Goal: Task Accomplishment & Management: Use online tool/utility

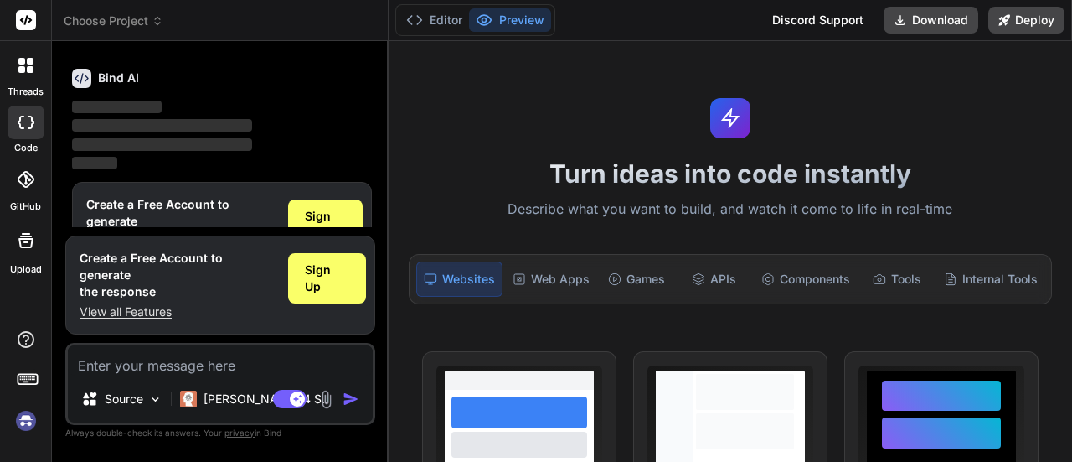
scroll to position [173, 0]
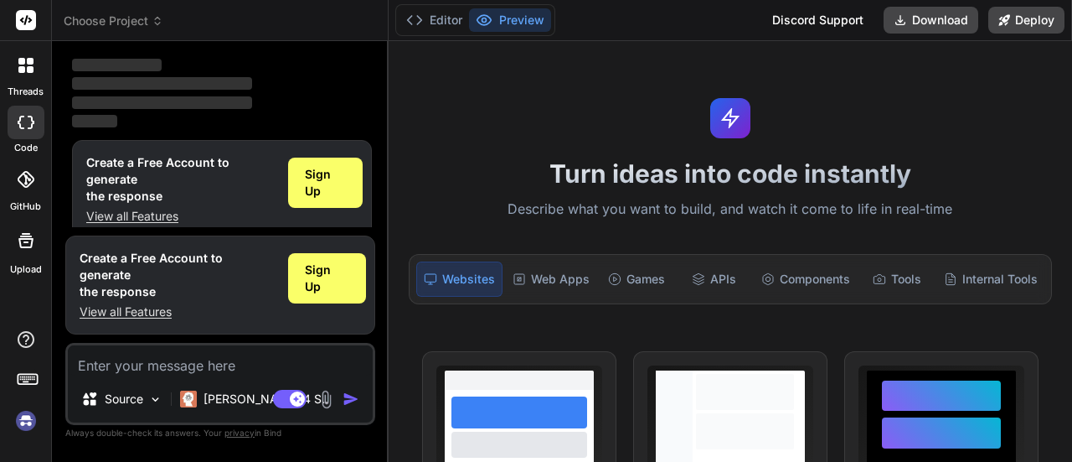
type textarea "x"
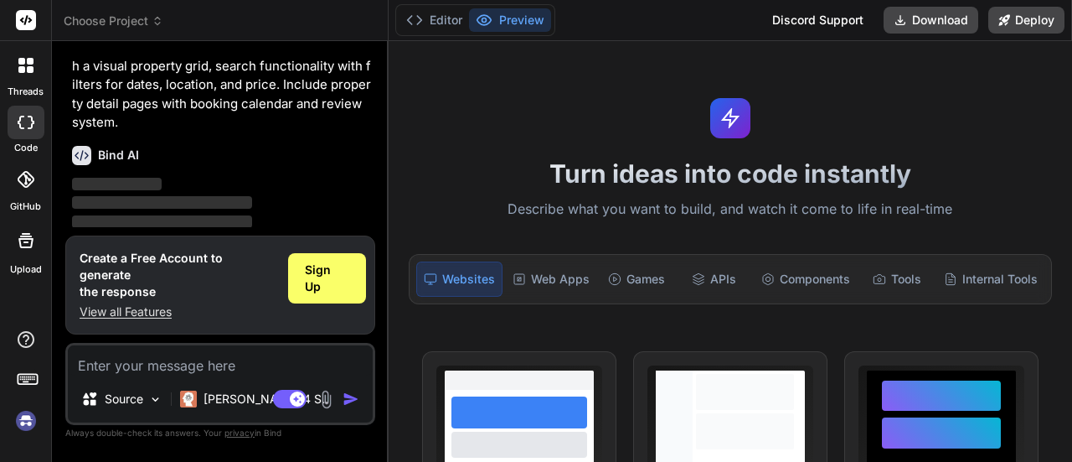
scroll to position [0, 0]
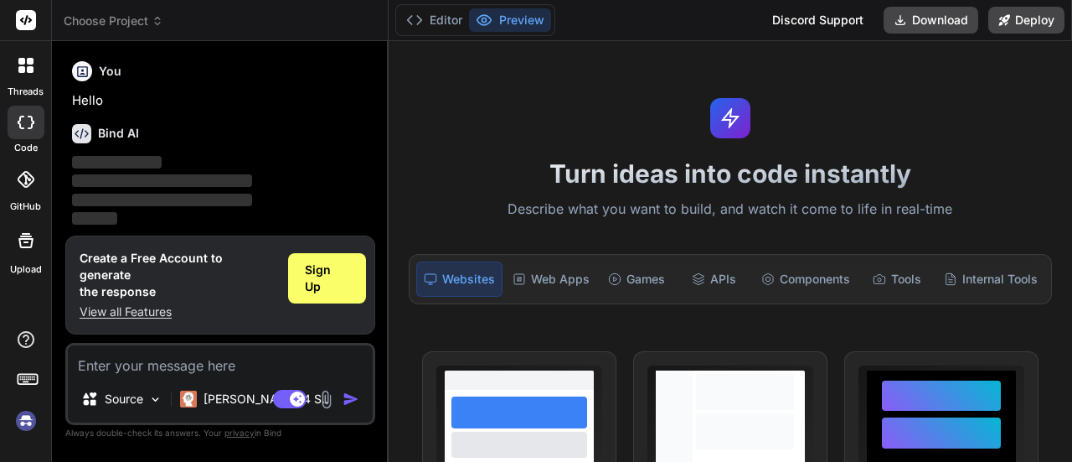
scroll to position [55, 0]
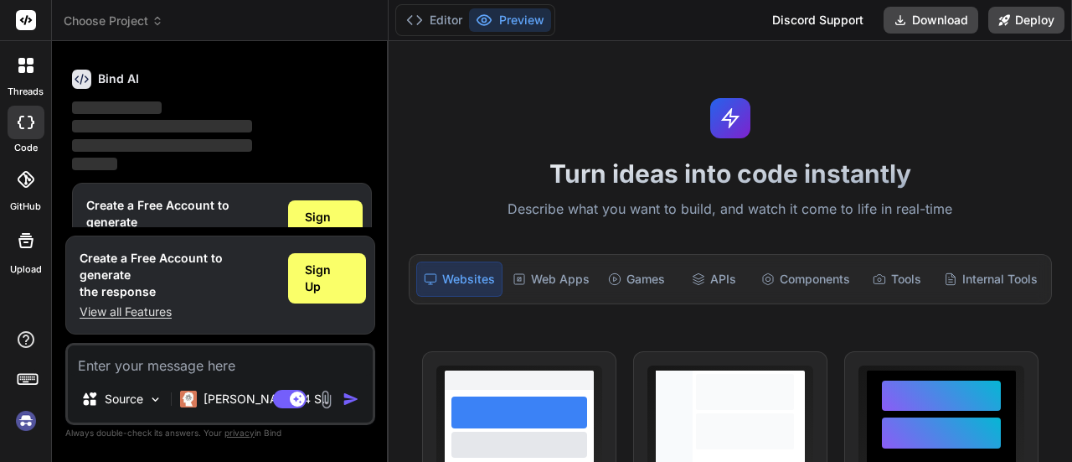
type textarea "x"
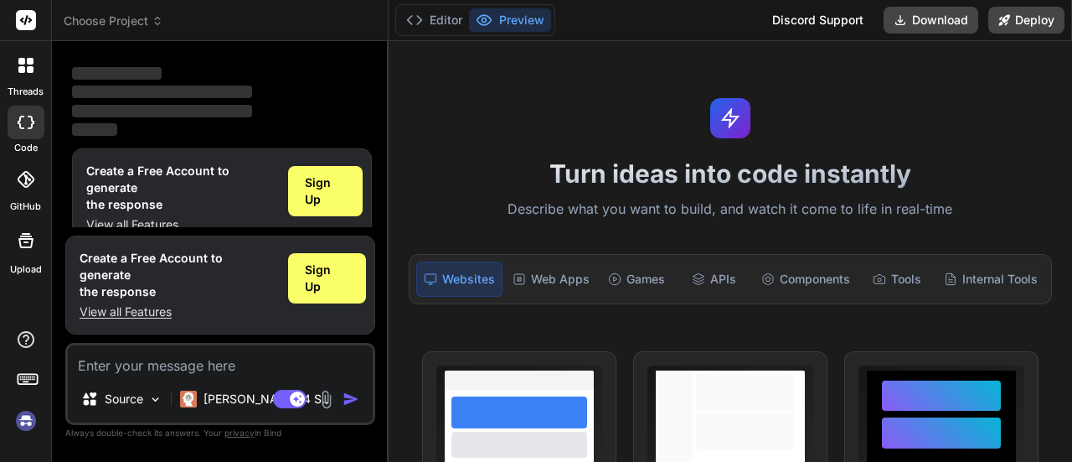
scroll to position [97, 0]
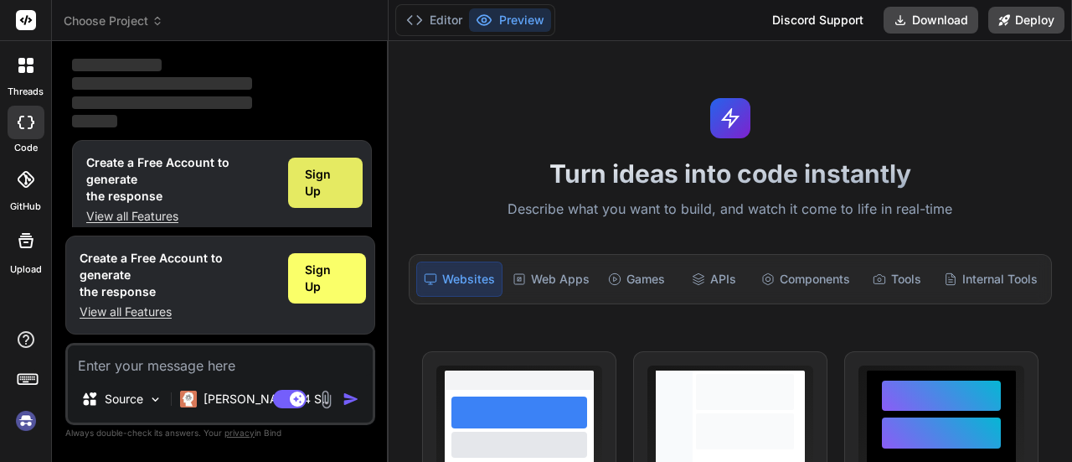
click at [339, 187] on span "Sign Up" at bounding box center [325, 183] width 41 height 34
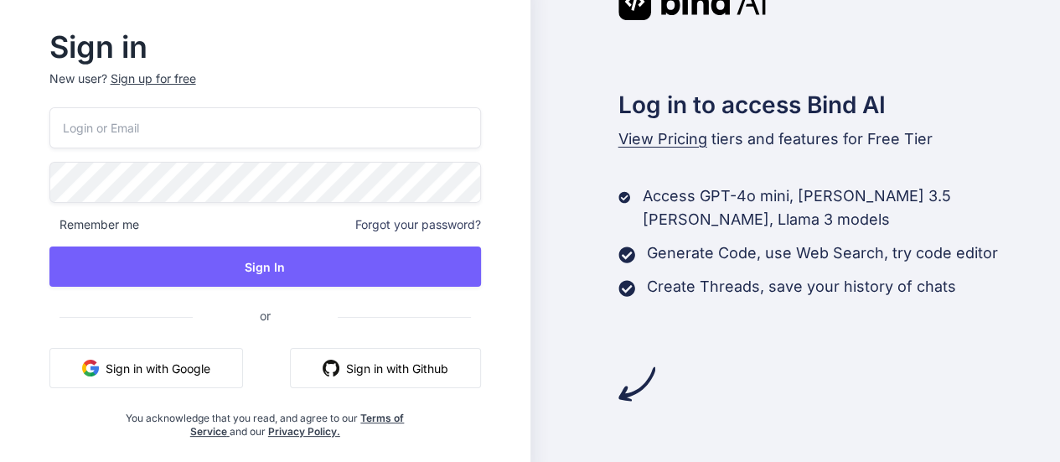
click at [162, 369] on button "Sign in with Google" at bounding box center [146, 368] width 194 height 40
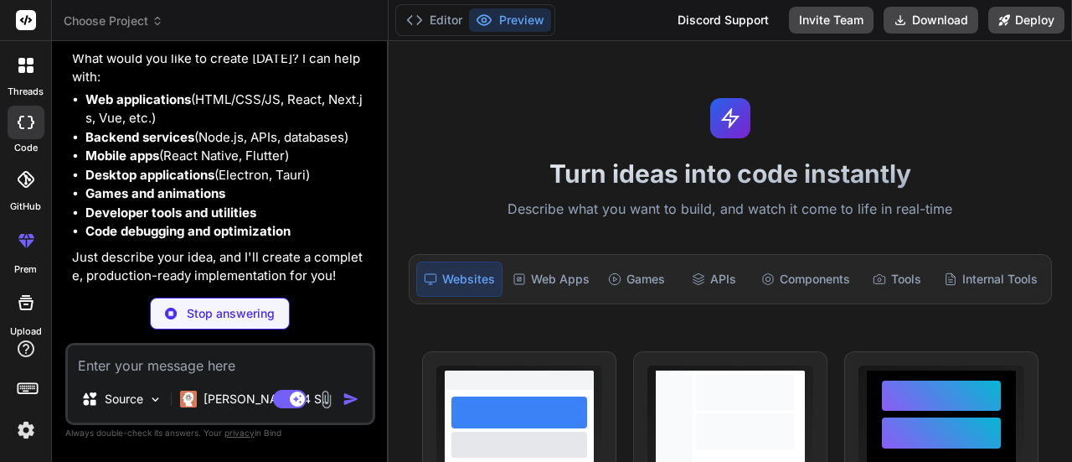
scroll to position [131, 0]
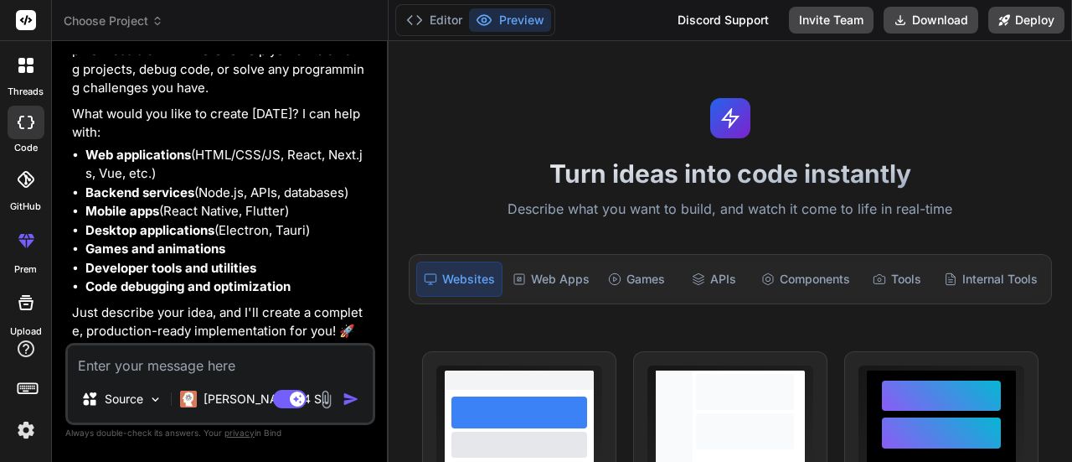
type textarea "x"
click at [32, 426] on img at bounding box center [26, 430] width 28 height 28
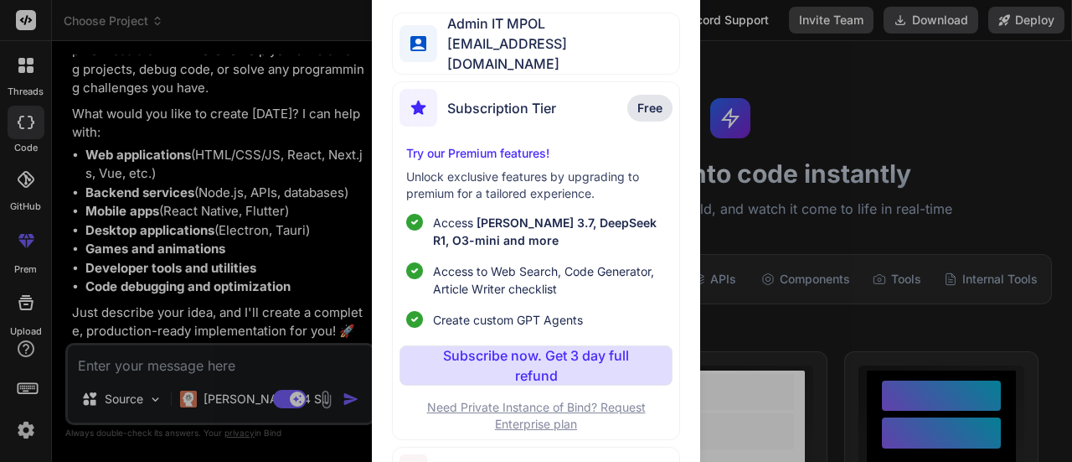
click at [648, 100] on span "Free" at bounding box center [650, 108] width 25 height 17
click at [465, 106] on span "Subscription Tier" at bounding box center [501, 108] width 109 height 20
click at [777, 91] on div "My profile Admin IT MPOL helpdesk.ti.mpol@gmail.com Subscription Tier Free Try …" at bounding box center [536, 231] width 1072 height 462
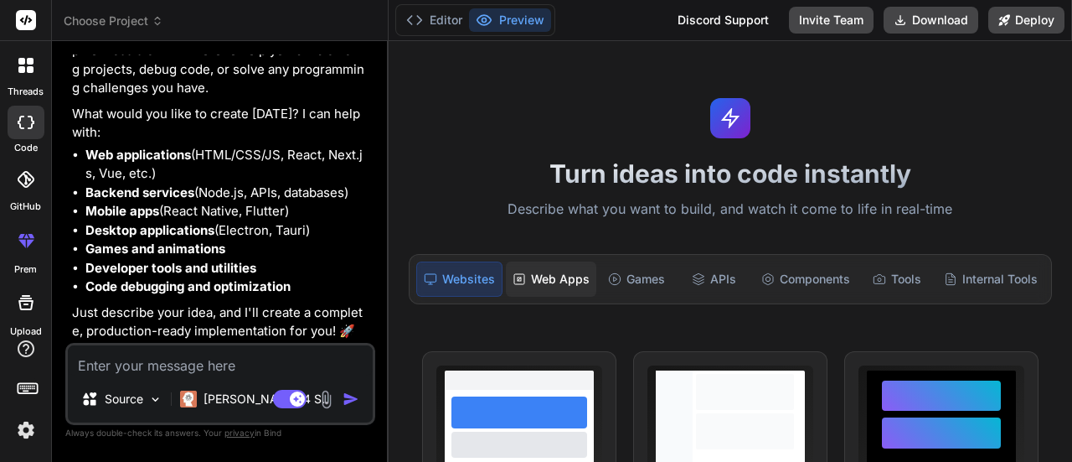
click at [574, 271] on div "Web Apps" at bounding box center [551, 278] width 90 height 35
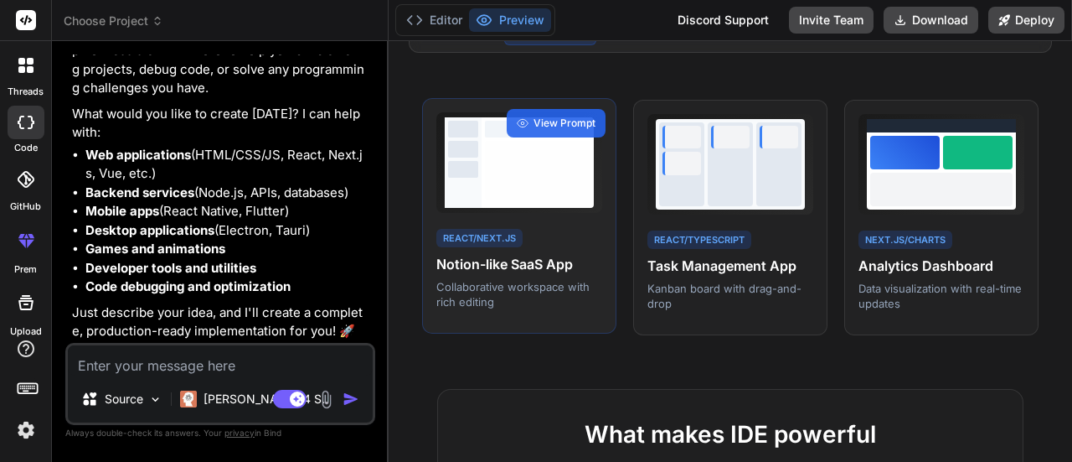
scroll to position [168, 0]
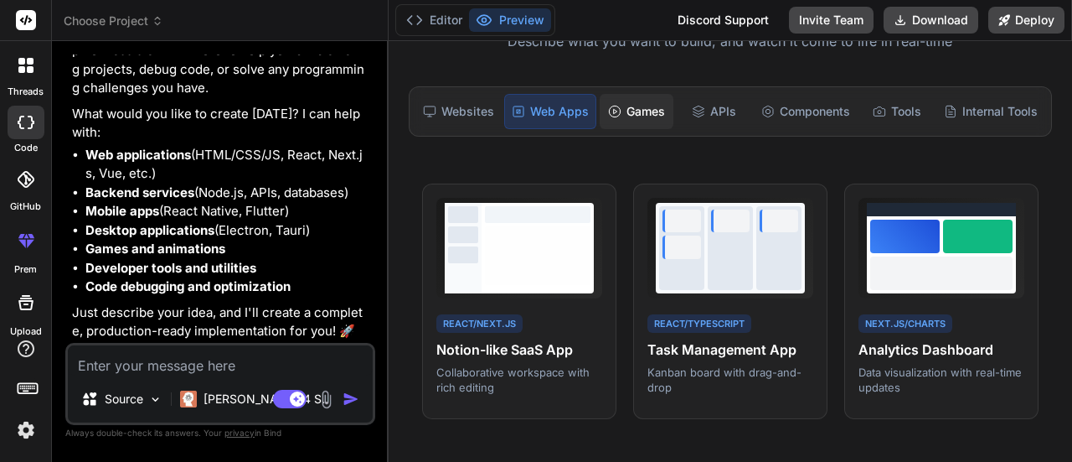
click at [639, 106] on div "Games" at bounding box center [637, 111] width 74 height 35
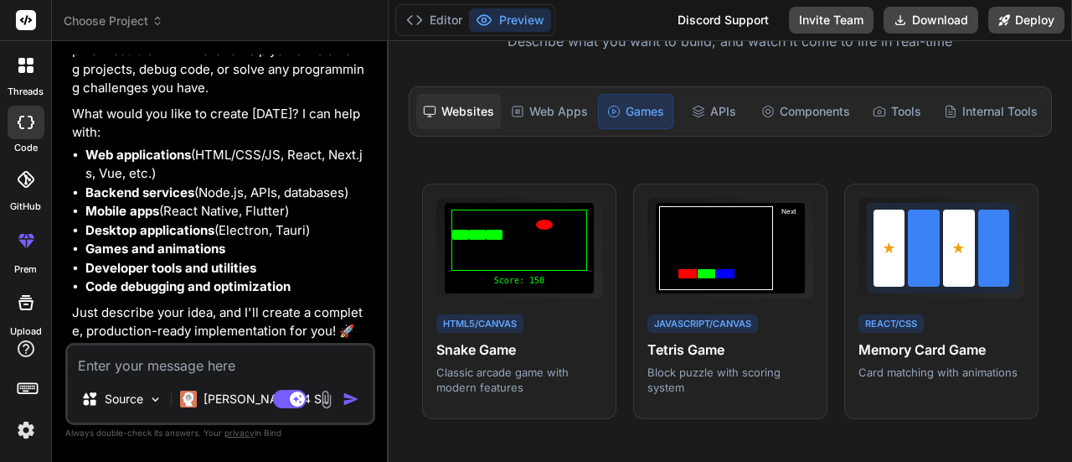
click at [452, 108] on div "Websites" at bounding box center [458, 111] width 85 height 35
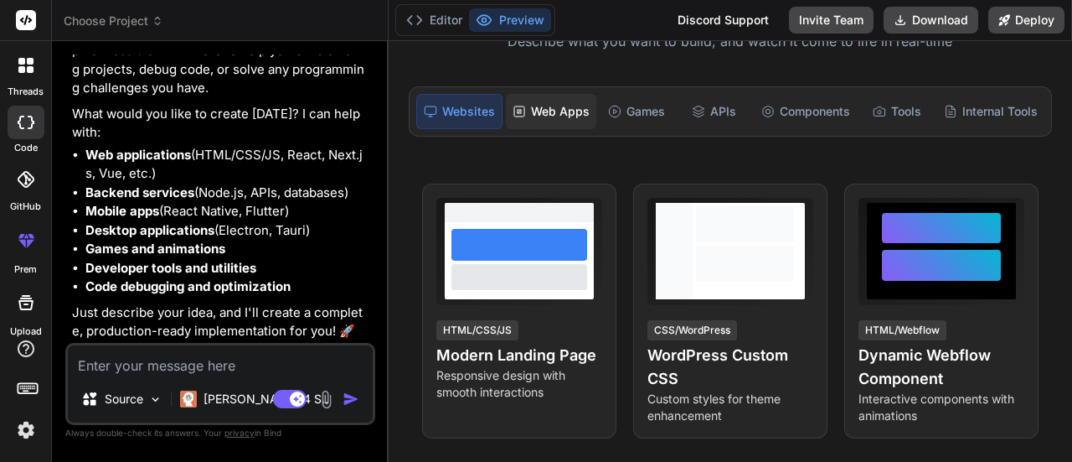
click at [555, 96] on div "Web Apps" at bounding box center [551, 111] width 90 height 35
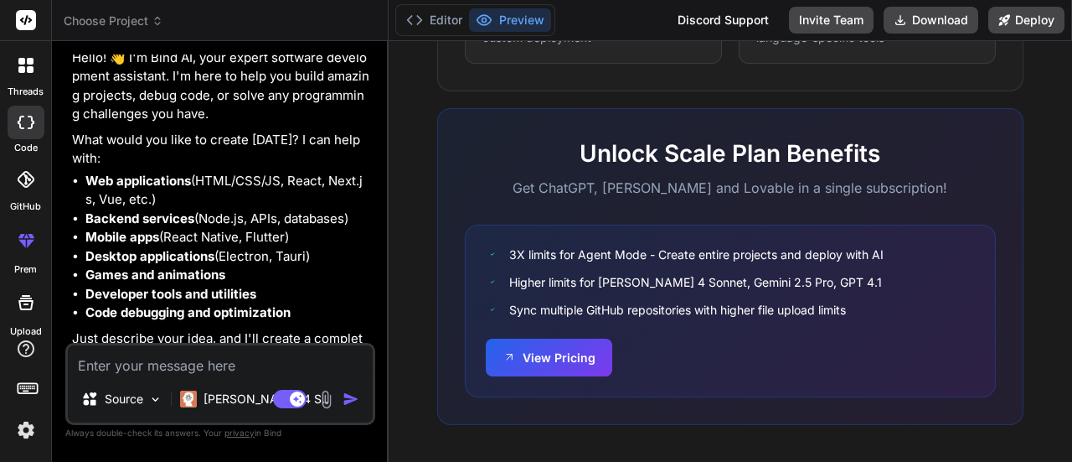
scroll to position [131, 0]
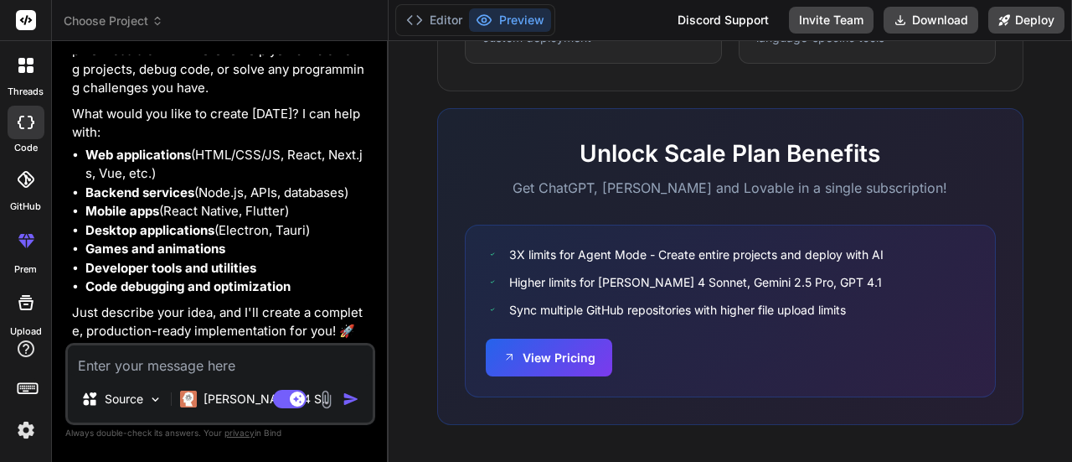
click at [178, 374] on textarea at bounding box center [220, 360] width 305 height 30
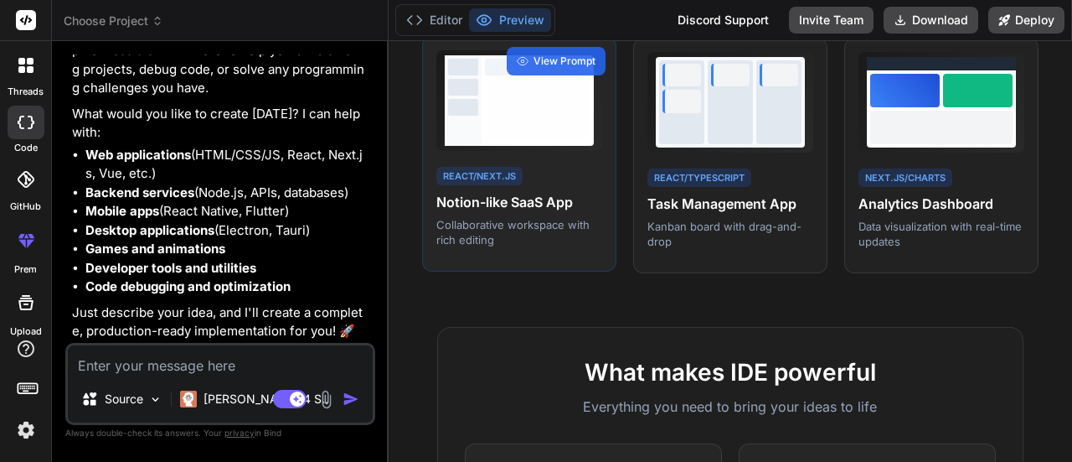
scroll to position [230, 0]
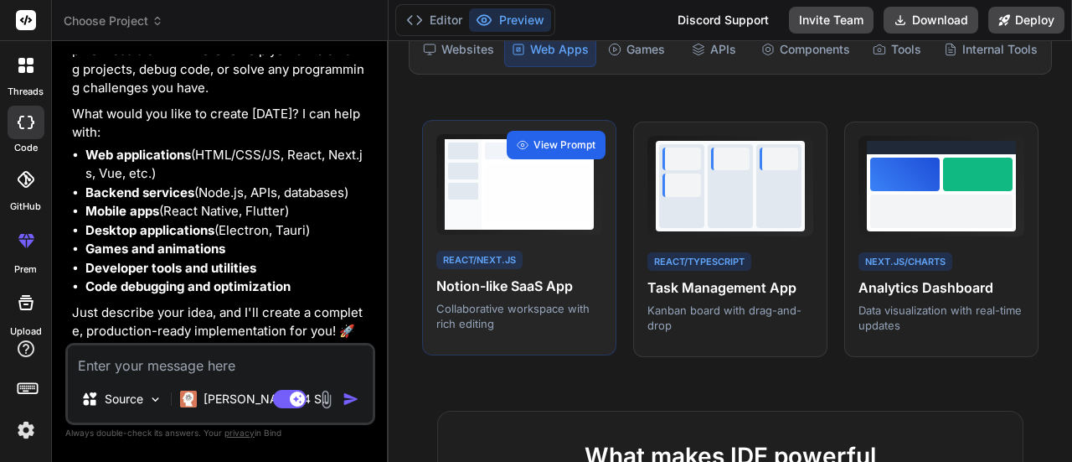
click at [567, 144] on span "View Prompt" at bounding box center [565, 144] width 62 height 15
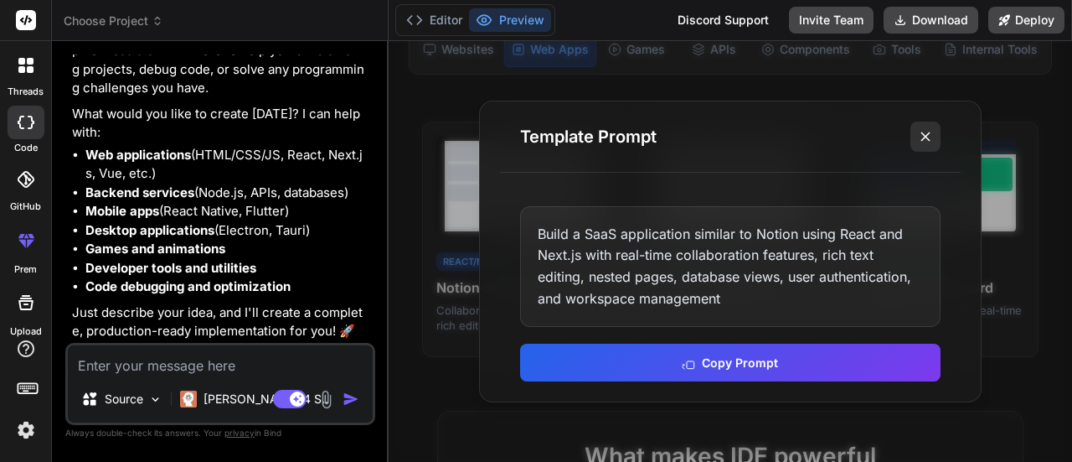
click at [927, 138] on line at bounding box center [926, 136] width 8 height 8
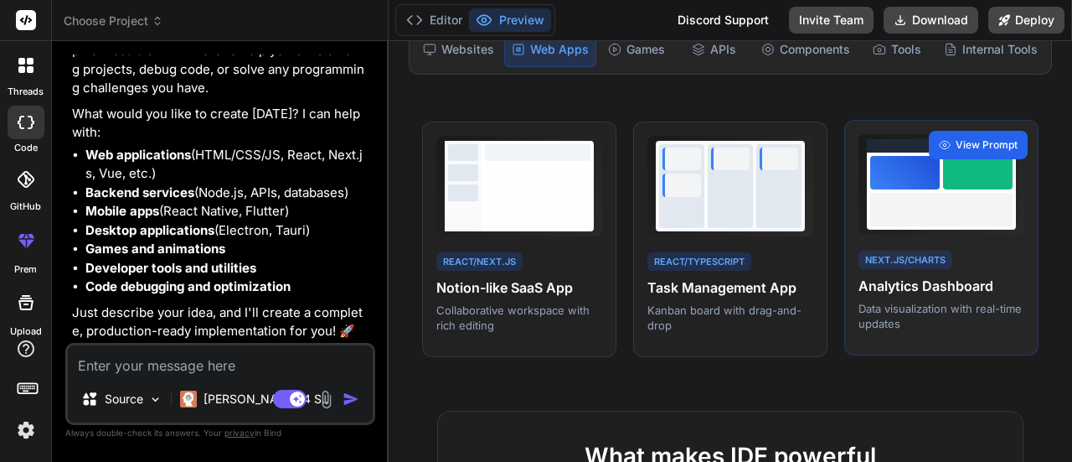
click at [982, 137] on span "View Prompt" at bounding box center [987, 144] width 62 height 15
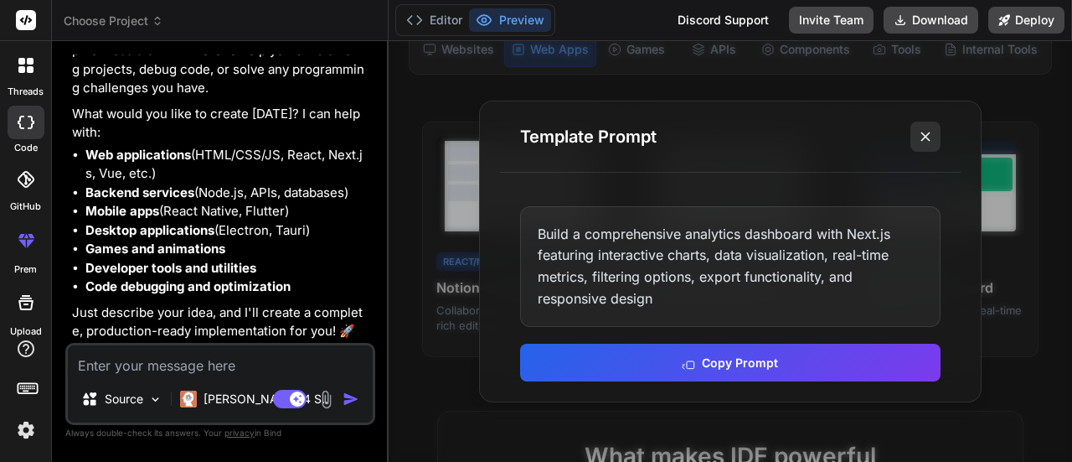
click at [925, 139] on icon at bounding box center [925, 136] width 17 height 17
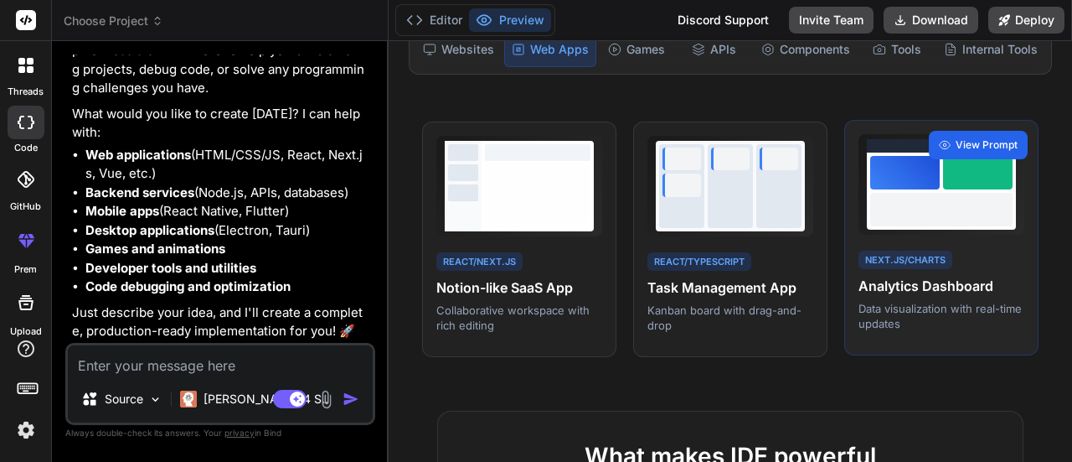
click at [980, 138] on span "View Prompt" at bounding box center [987, 144] width 62 height 15
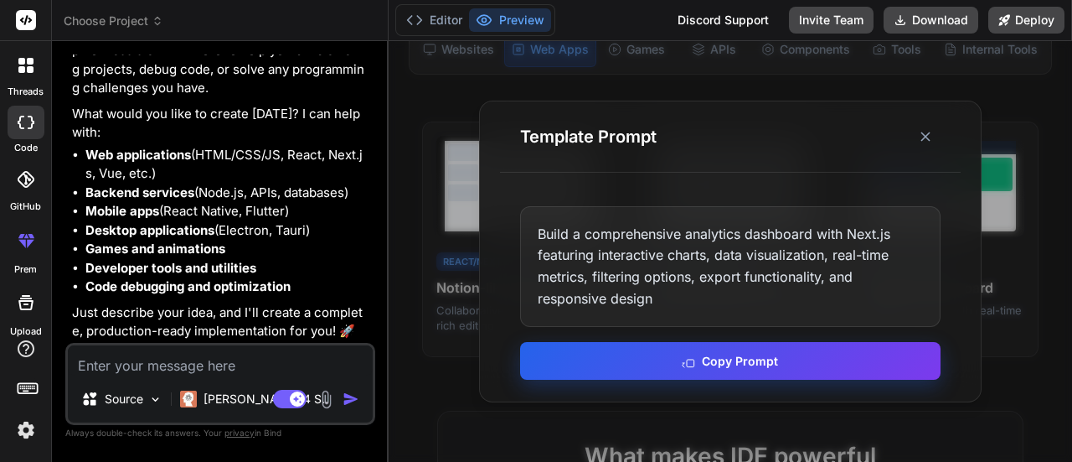
click at [605, 365] on button "Copy Prompt" at bounding box center [730, 361] width 421 height 38
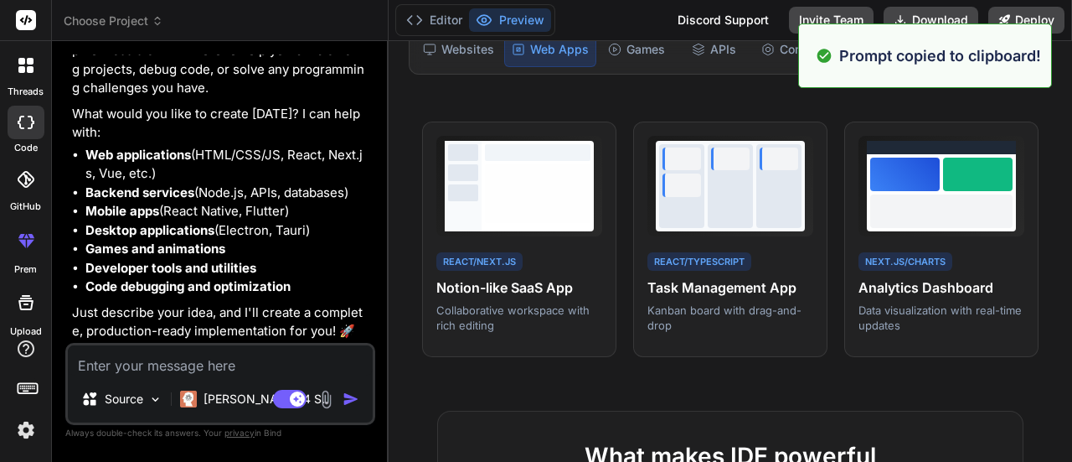
click at [276, 364] on textarea at bounding box center [220, 360] width 305 height 30
paste textarea "Build a comprehensive analytics dashboard with Next.js featuring interactive ch…"
type textarea "Build a comprehensive analytics dashboard with Next.js featuring interactive ch…"
type textarea "x"
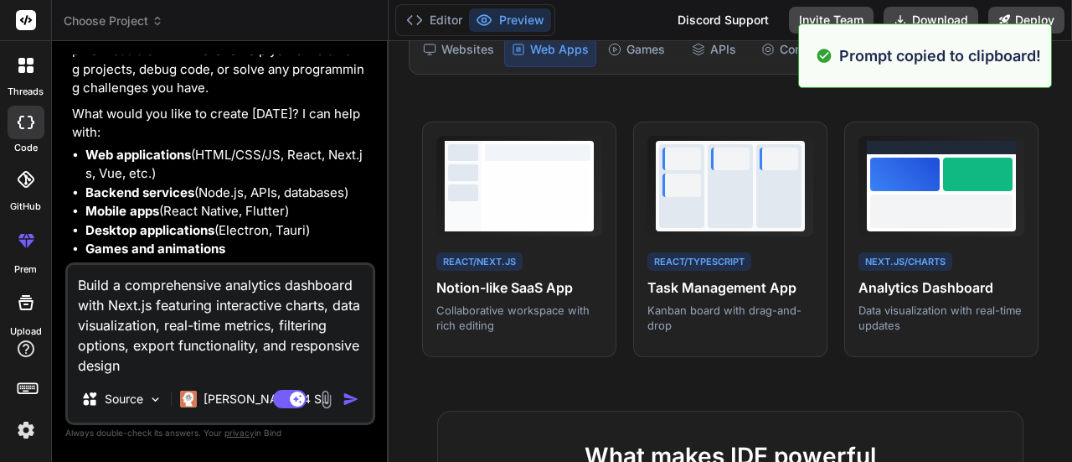
type textarea "Build a comprehensive analytics dashboard with Next.js featuring interactive ch…"
type textarea "x"
type textarea "Build a comprehensive analytics dashboard with Next.js featuring interactive ch…"
type textarea "x"
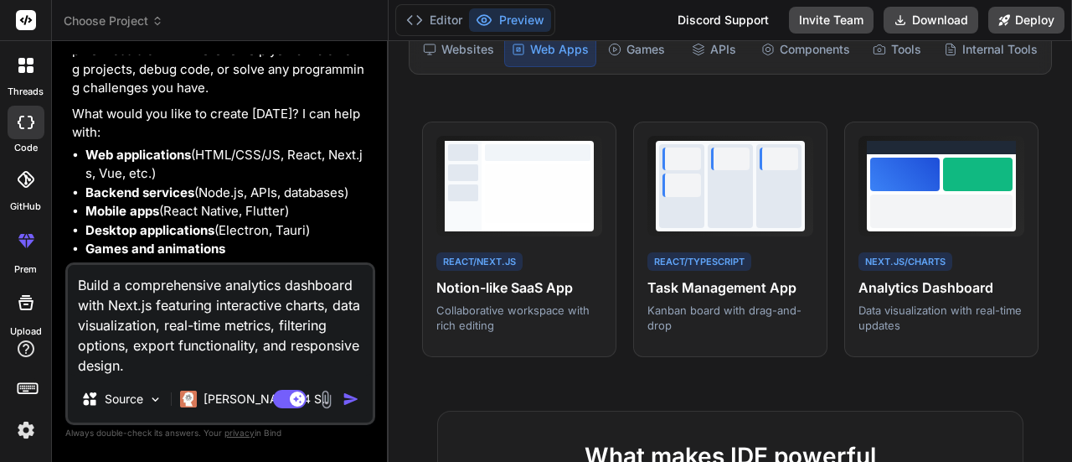
type textarea "Build a comprehensive analytics dashboard with Next.js featuring interactive ch…"
type textarea "x"
type textarea "Build a comprehensive analytics dashboard with Next.js featuring interactive ch…"
type textarea "x"
type textarea "Build a comprehensive analytics dashboard with Next.js featuring interactive ch…"
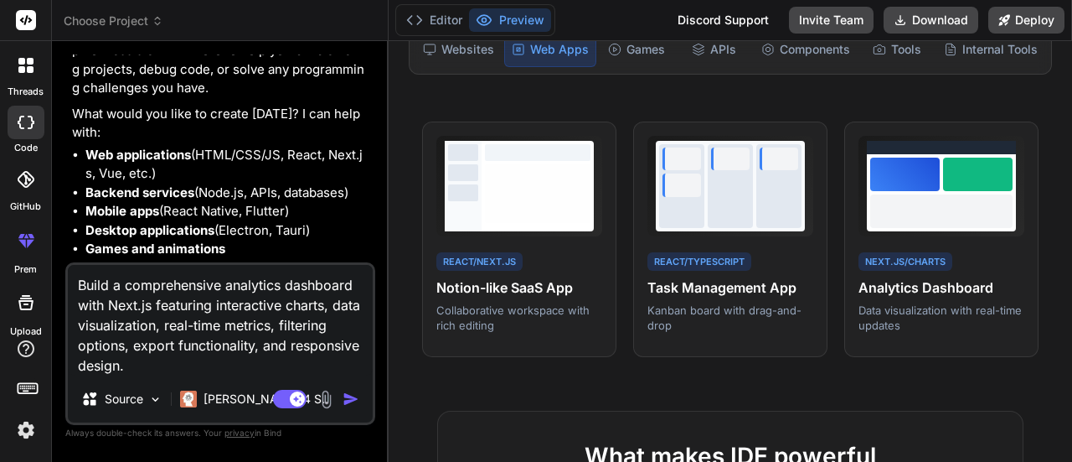
type textarea "x"
type textarea "Build a comprehensive analytics dashboard with Next.js featuring interactive ch…"
type textarea "x"
type textarea "Build a comprehensive analytics dashboard with Next.js featuring interactive ch…"
type textarea "x"
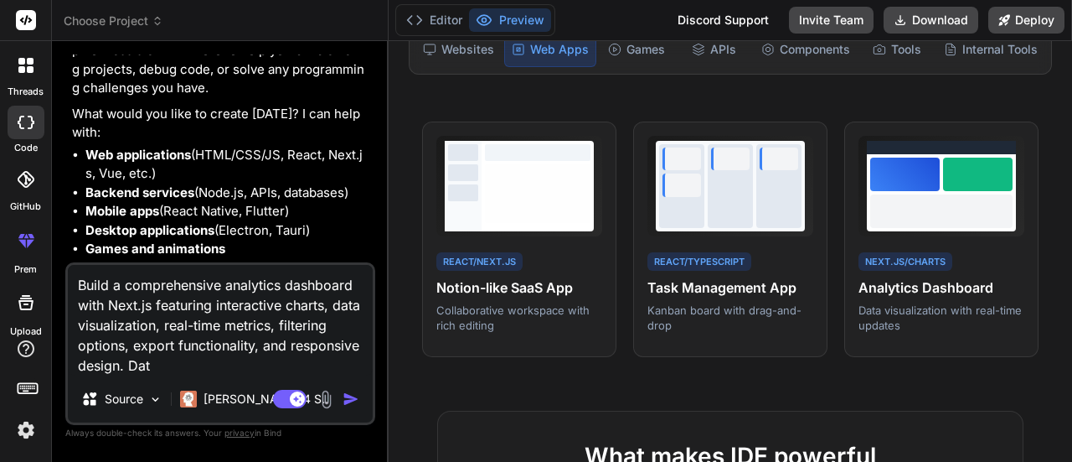
type textarea "Build a comprehensive analytics dashboard with Next.js featuring interactive ch…"
type textarea "x"
type textarea "Build a comprehensive analytics dashboard with Next.js featuring interactive ch…"
type textarea "x"
type textarea "Build a comprehensive analytics dashboard with Next.js featuring interactive ch…"
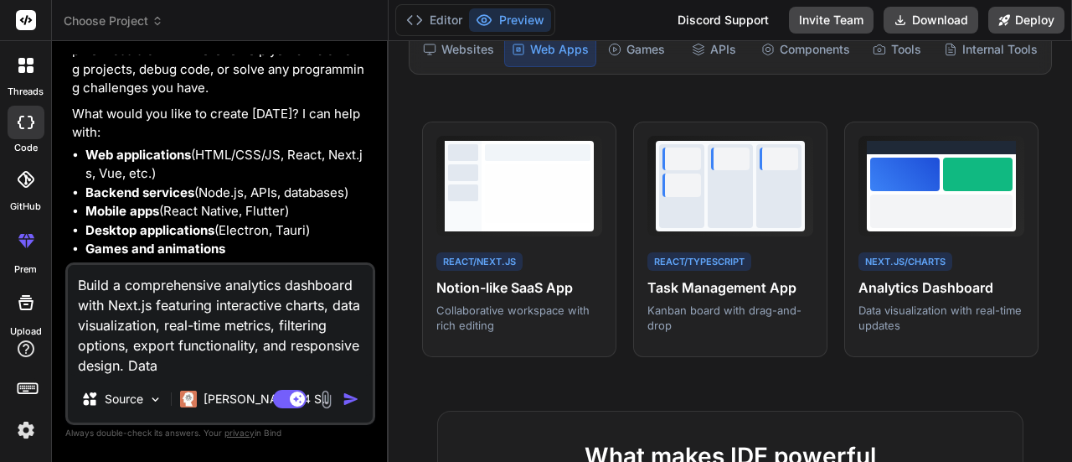
type textarea "x"
type textarea "Build a comprehensive analytics dashboard with Next.js featuring interactive ch…"
type textarea "x"
type textarea "Build a comprehensive analytics dashboard with Next.js featuring interactive ch…"
type textarea "x"
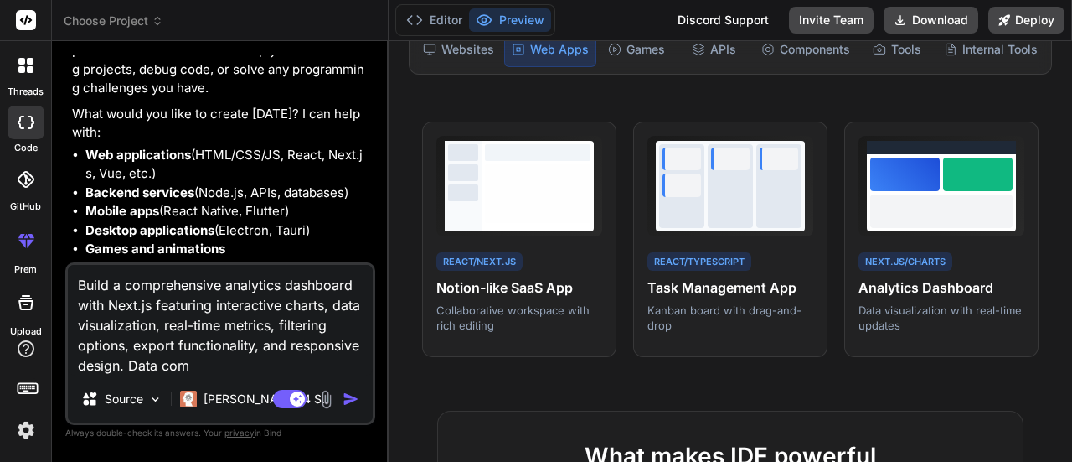
type textarea "Build a comprehensive analytics dashboard with Next.js featuring interactive ch…"
type textarea "x"
type textarea "Build a comprehensive analytics dashboard with Next.js featuring interactive ch…"
type textarea "x"
type textarea "Build a comprehensive analytics dashboard with Next.js featuring interactive ch…"
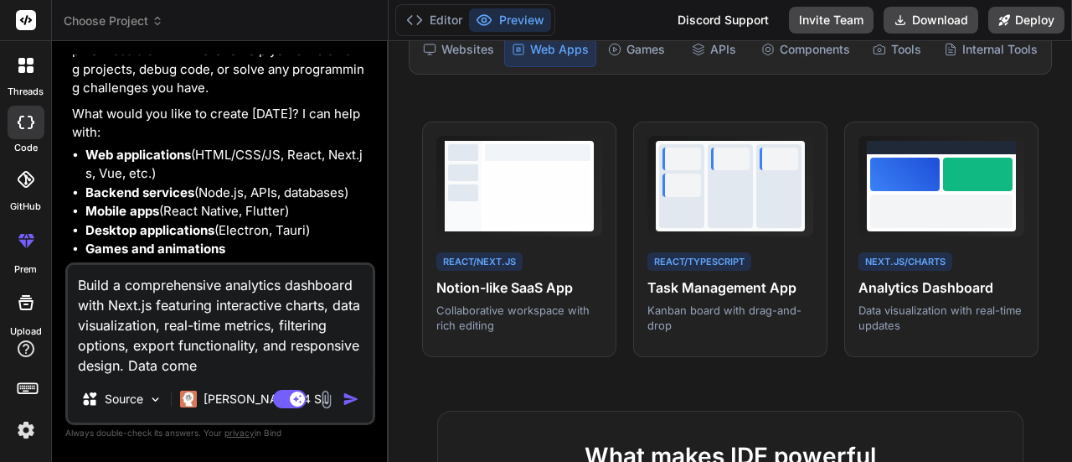
type textarea "x"
type textarea "Build a comprehensive analytics dashboard with Next.js featuring interactive ch…"
type textarea "x"
type textarea "Build a comprehensive analytics dashboard with Next.js featuring interactive ch…"
type textarea "x"
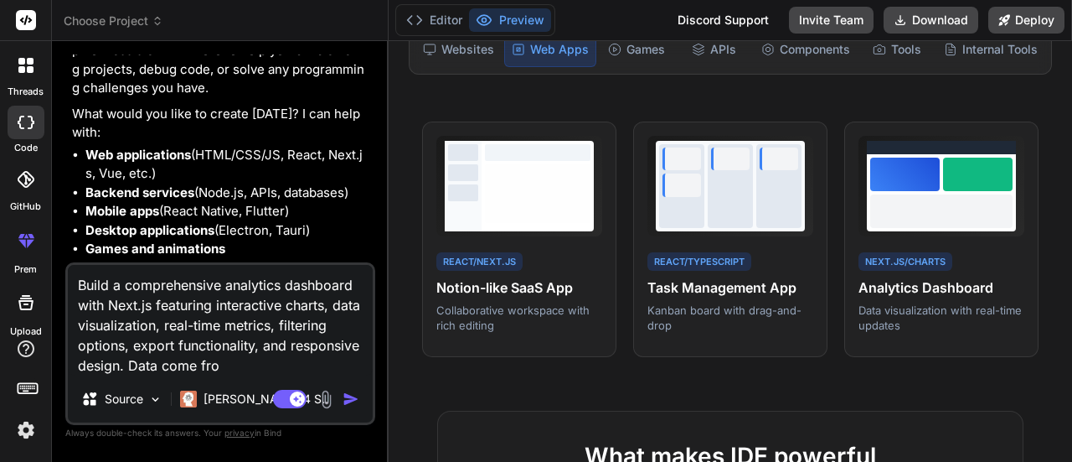
type textarea "Build a comprehensive analytics dashboard with Next.js featuring interactive ch…"
type textarea "x"
type textarea "Build a comprehensive analytics dashboard with Next.js featuring interactive ch…"
type textarea "x"
type textarea "Build a comprehensive analytics dashboard with Next.js featuring interactive ch…"
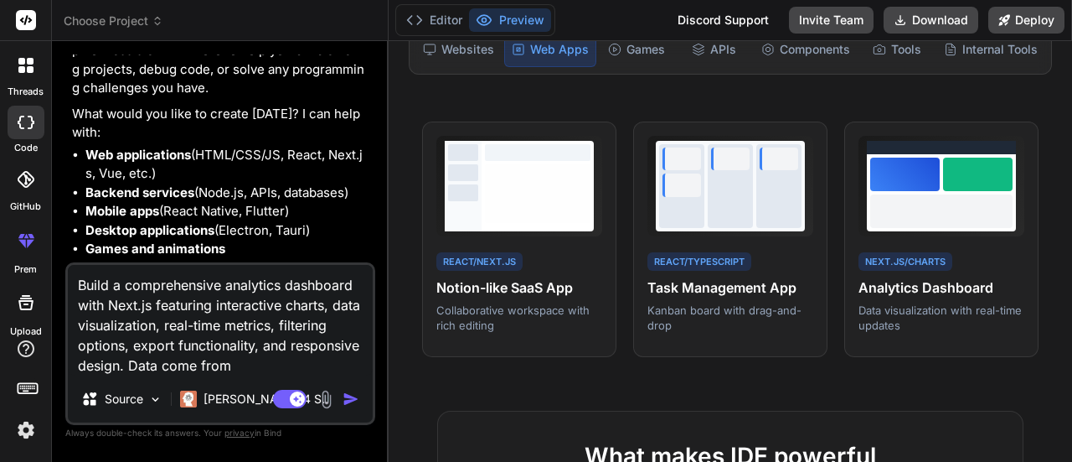
type textarea "x"
type textarea "Build a comprehensive analytics dashboard with Next.js featuring interactive ch…"
type textarea "x"
type textarea "Build a comprehensive analytics dashboard with Next.js featuring interactive ch…"
type textarea "x"
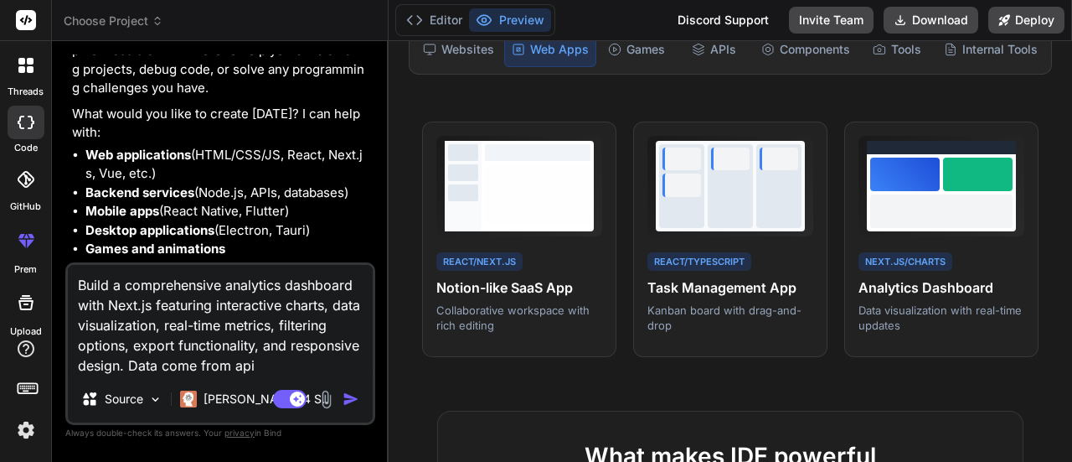
type textarea "Build a comprehensive analytics dashboard with Next.js featuring interactive ch…"
type textarea "x"
type textarea "Build a comprehensive analytics dashboard with Next.js featuring interactive ch…"
type textarea "x"
type textarea "Build a comprehensive analytics dashboard with Next.js featuring interactive ch…"
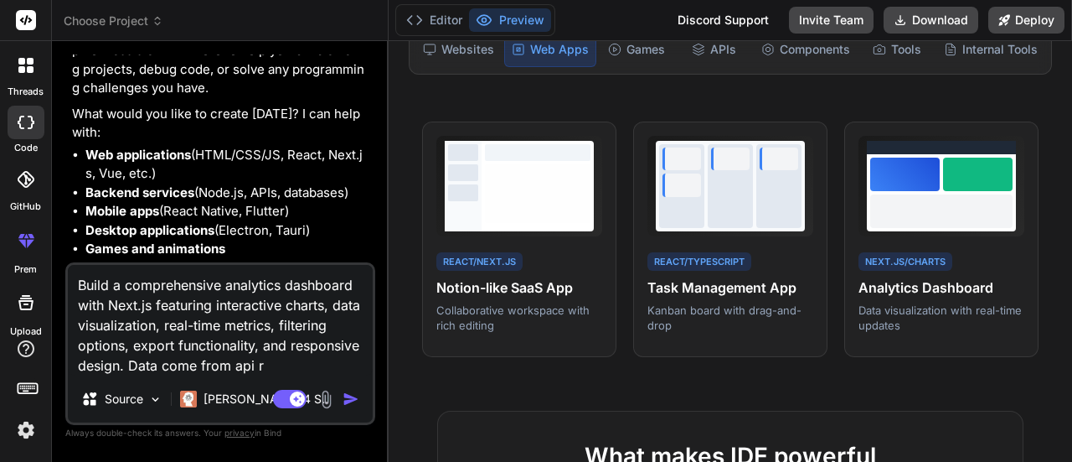
type textarea "x"
type textarea "Build a comprehensive analytics dashboard with Next.js featuring interactive ch…"
type textarea "x"
type textarea "Build a comprehensive analytics dashboard with Next.js featuring interactive ch…"
type textarea "x"
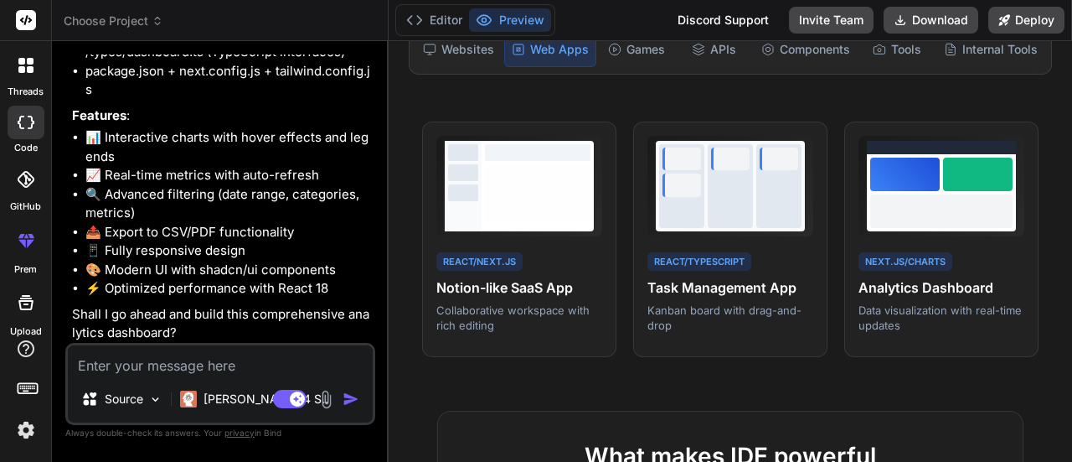
scroll to position [1063, 0]
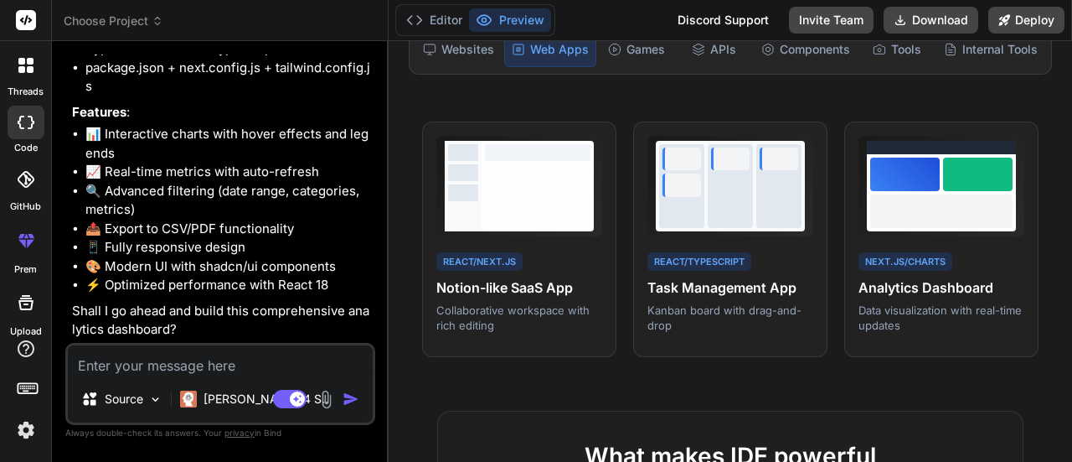
type textarea "x"
type textarea "y"
type textarea "x"
type textarea "ye"
type textarea "x"
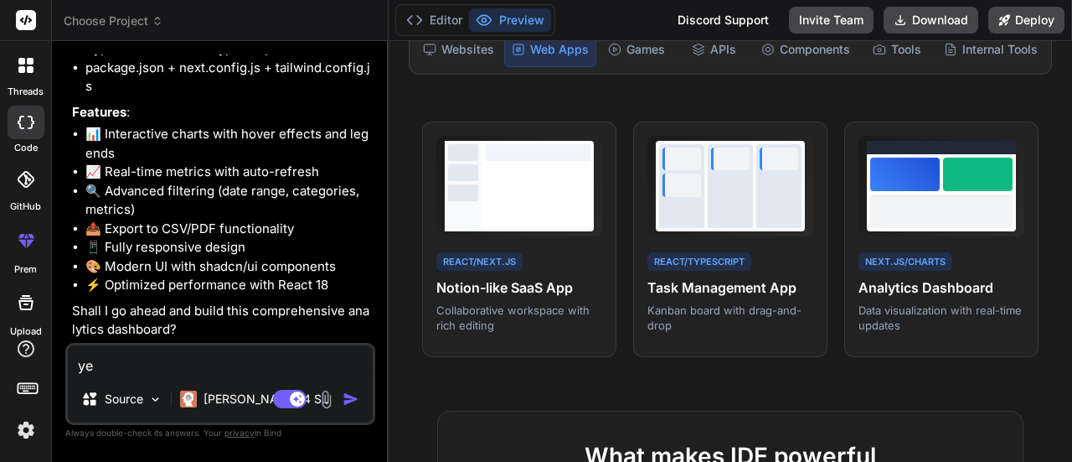
type textarea "yes"
type textarea "x"
type textarea "ye"
type textarea "x"
type textarea "y"
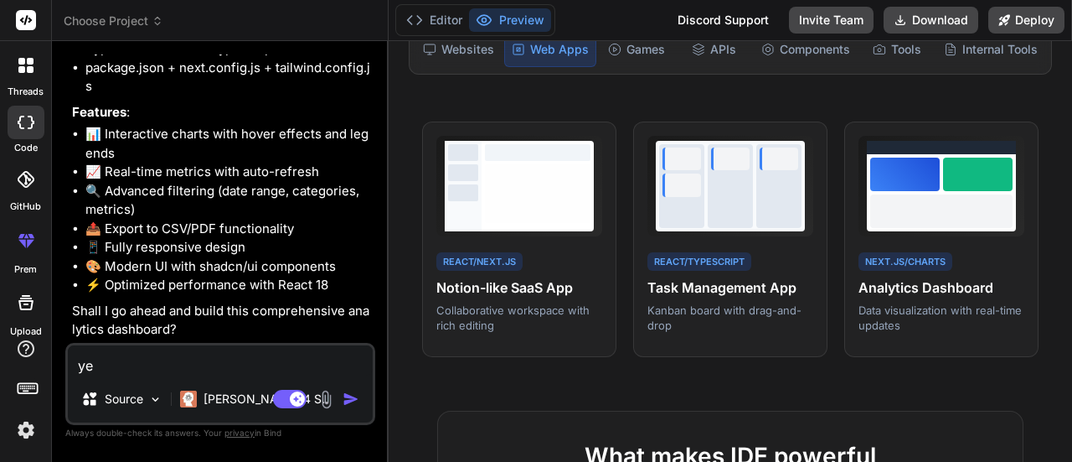
type textarea "x"
type textarea "m"
type textarea "x"
type textarea "ma"
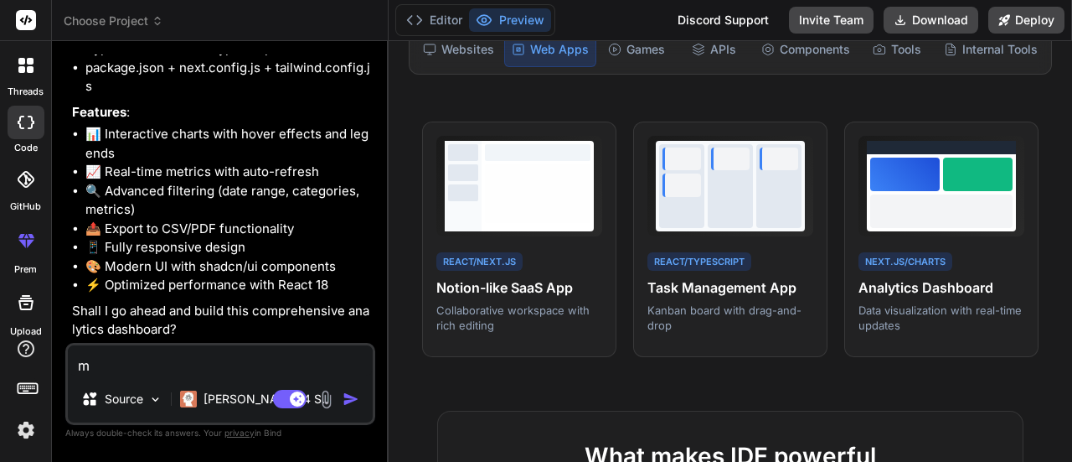
type textarea "x"
type textarea "may"
type textarea "x"
type textarea "may"
type textarea "x"
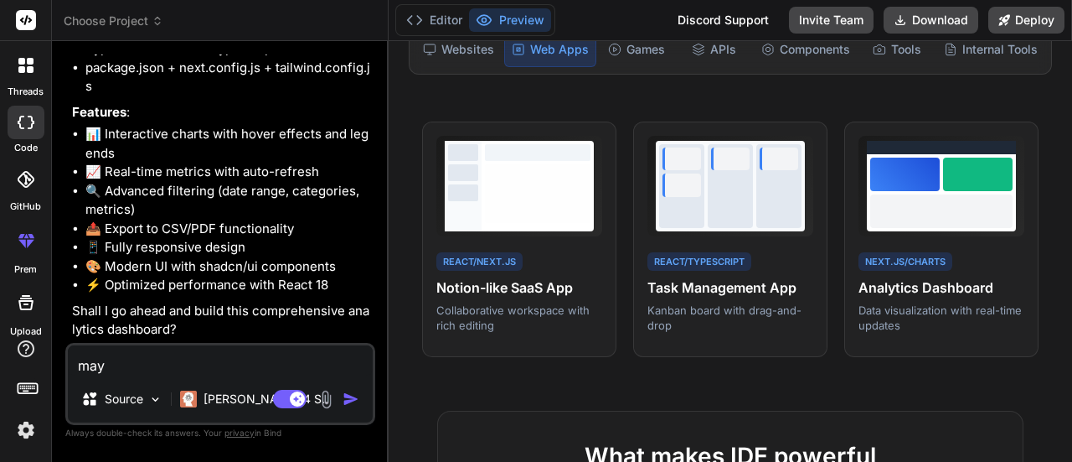
type textarea "may c"
type textarea "x"
type textarea "may co"
type textarea "x"
type textarea "may con"
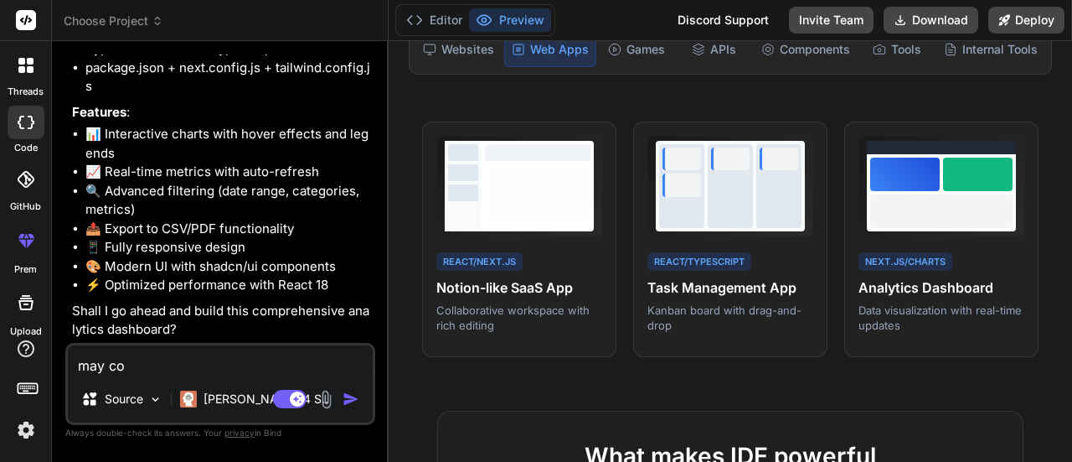
type textarea "x"
type textarea "may cont"
type textarea "x"
type textarea "may conta"
type textarea "x"
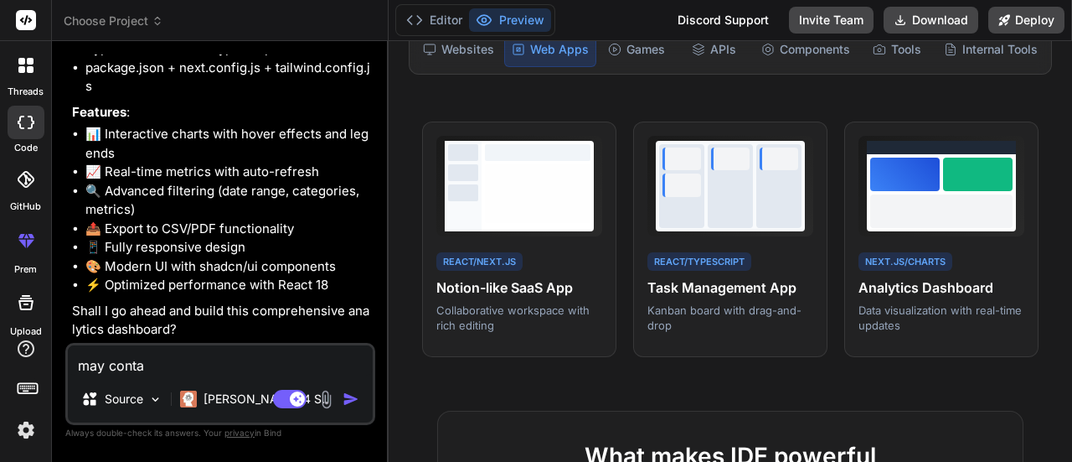
type textarea "may contai"
type textarea "x"
type textarea "may contain"
type textarea "x"
type textarea "may contain"
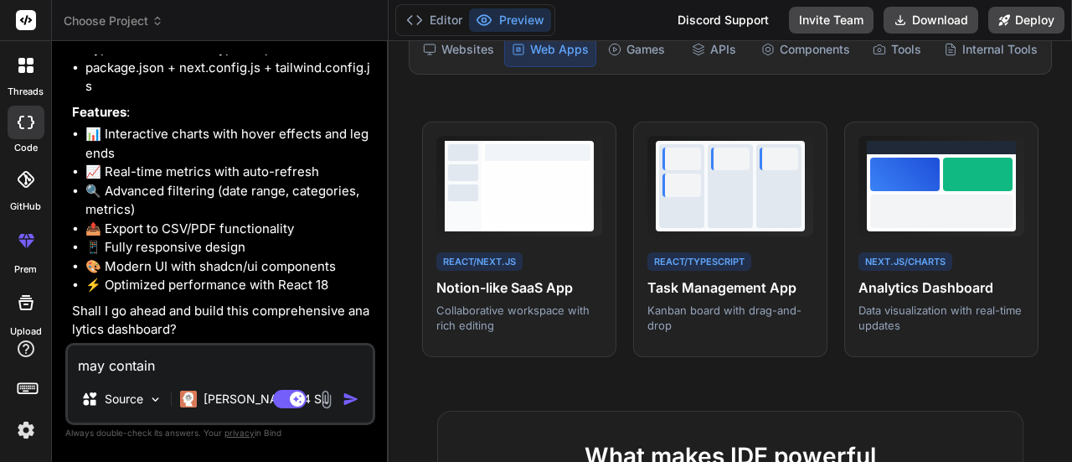
type textarea "x"
type textarea "may contain a"
type textarea "x"
type textarea "may contain"
type textarea "x"
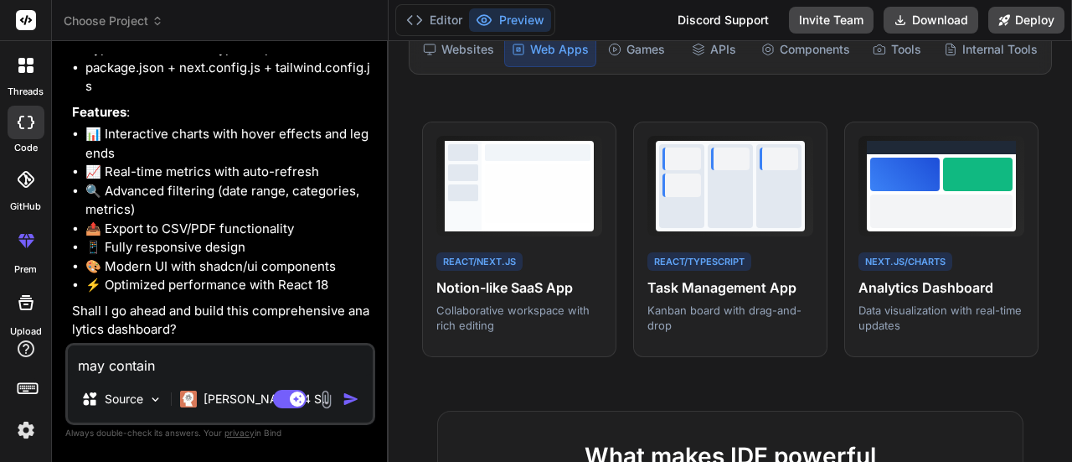
type textarea "may contain u"
type textarea "x"
type textarea "may contain us"
type textarea "x"
type textarea "may contain use"
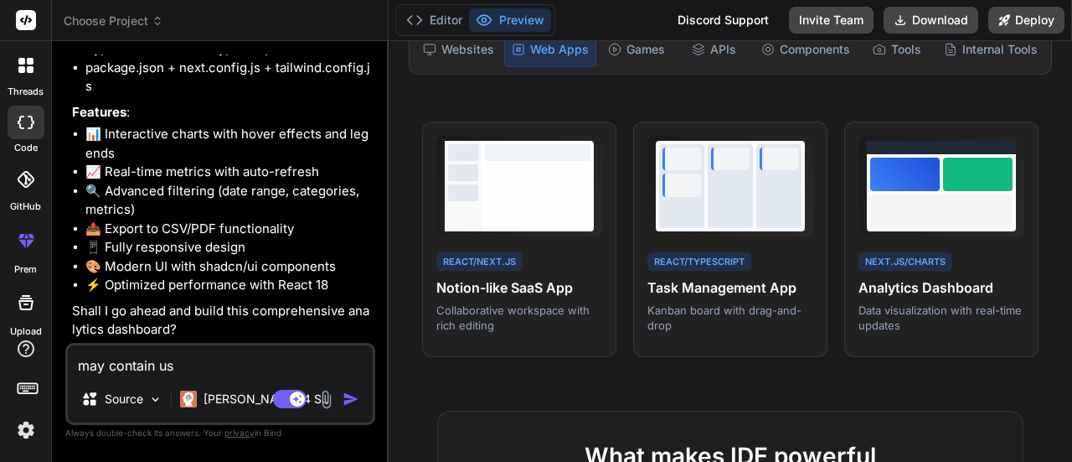
type textarea "x"
type textarea "may contain user"
type textarea "x"
type textarea "may contain users"
type textarea "x"
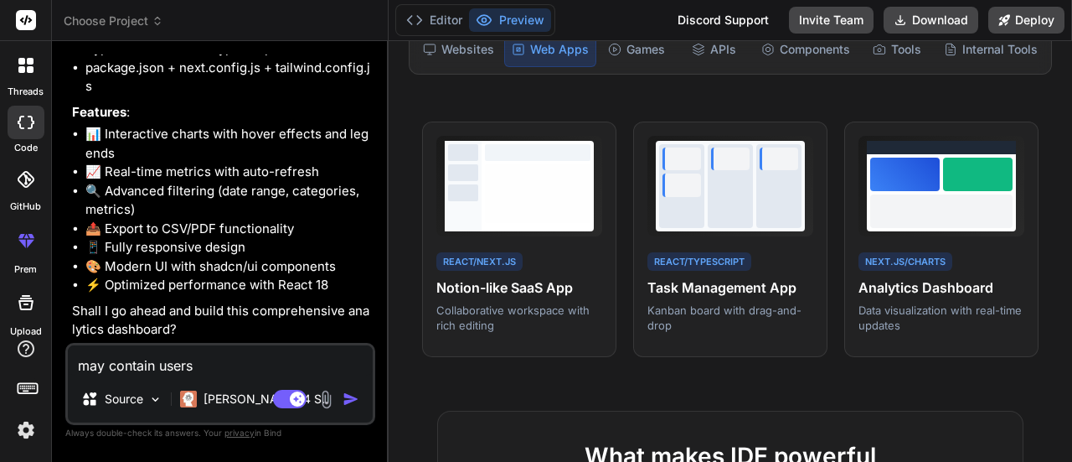
type textarea "may contain users"
type textarea "x"
type textarea "may contain users p"
type textarea "x"
type textarea "may contain users pr"
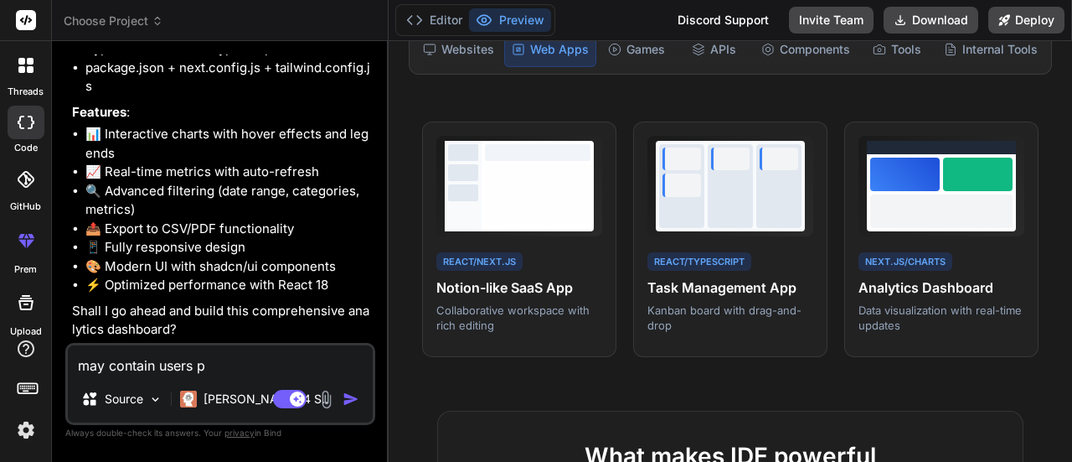
type textarea "x"
type textarea "may contain users pro"
type textarea "x"
type textarea "may contain users prof"
type textarea "x"
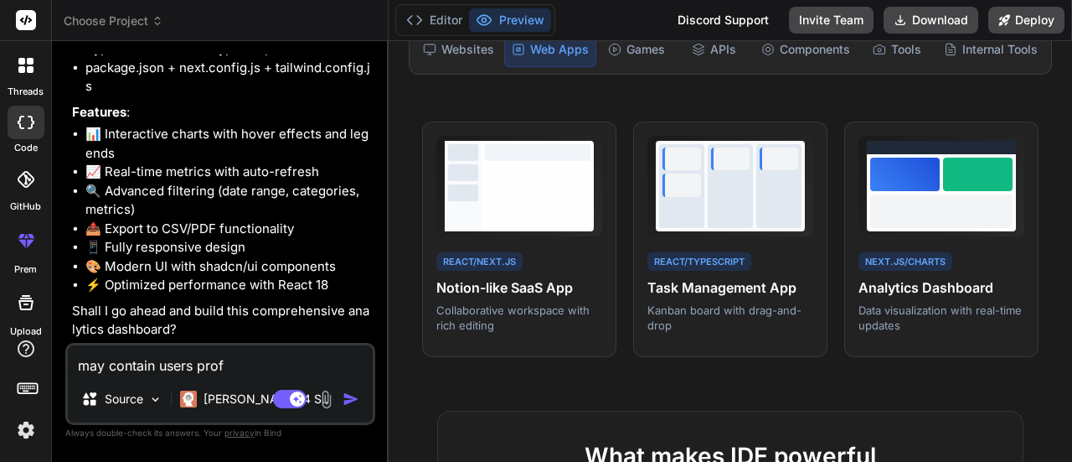
type textarea "may contain users profi"
type textarea "x"
type textarea "may contain users profil"
type textarea "x"
type textarea "may contain users profile"
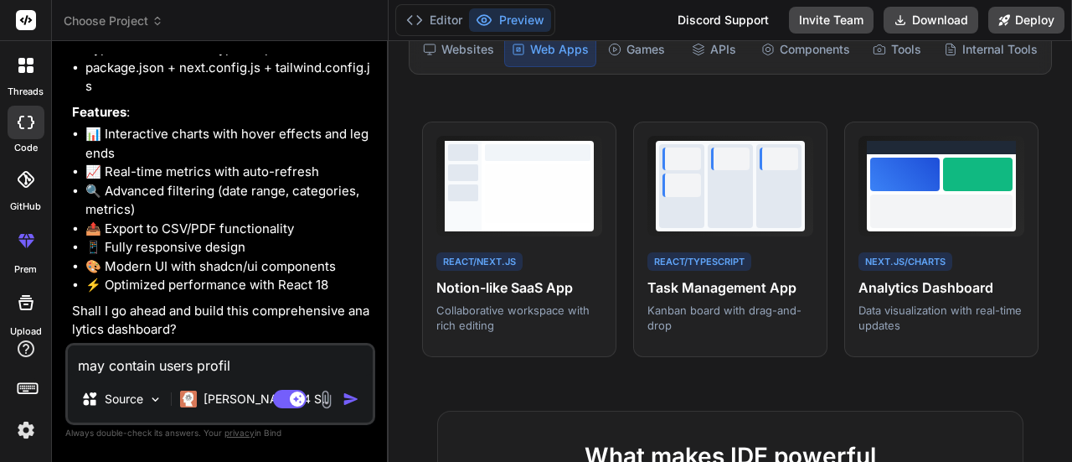
type textarea "x"
type textarea "may contain users profiles"
type textarea "x"
type textarea "may contain users profiles"
type textarea "x"
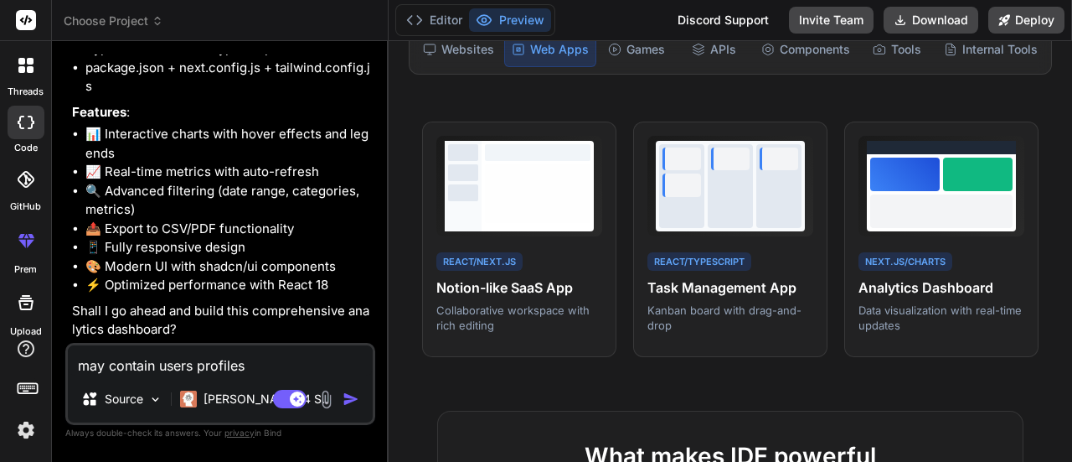
type textarea "may contain users profiles a"
type textarea "x"
type textarea "may contain users profiles an"
type textarea "x"
type textarea "may contain users profiles and"
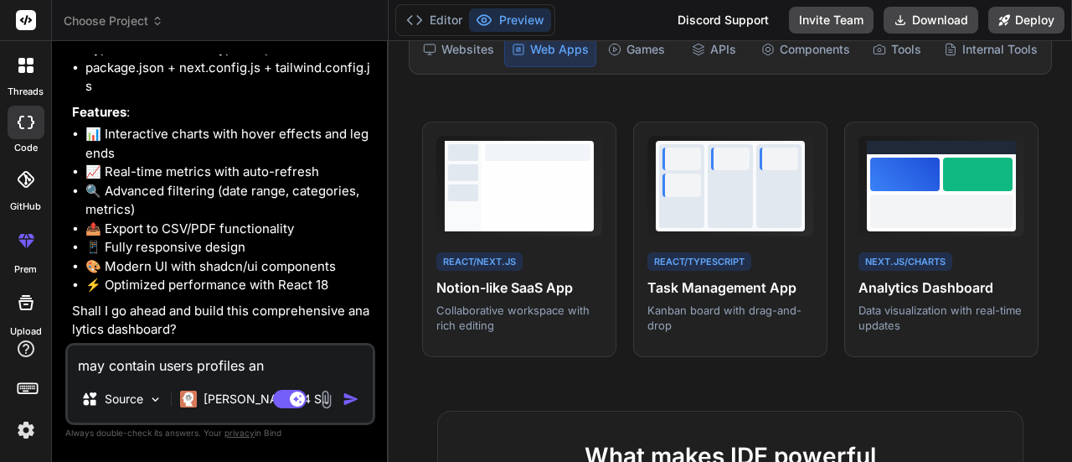
type textarea "x"
type textarea "may contain users profiles and"
type textarea "x"
type textarea "may contain users profiles and a"
type textarea "x"
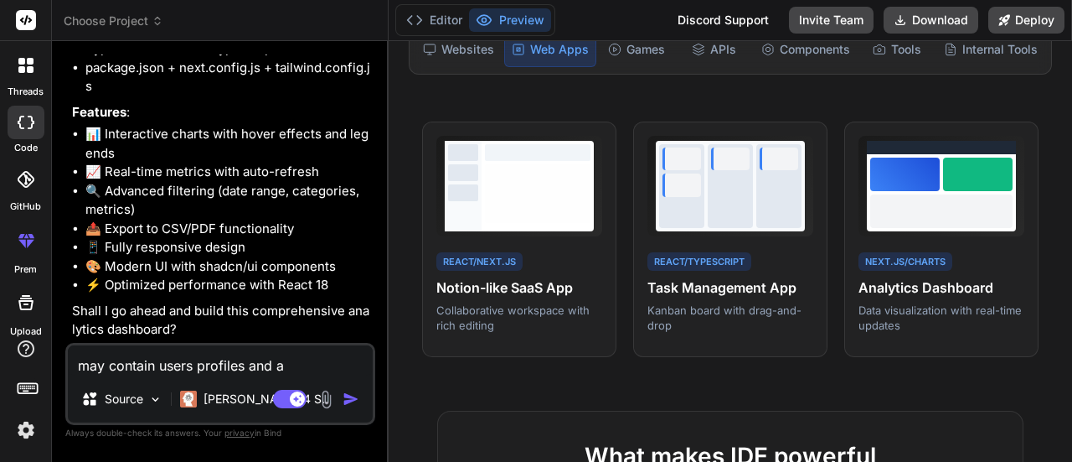
type textarea "may contain users profiles and a"
type textarea "x"
type textarea "may contain users profiles and a a"
type textarea "x"
type textarea "may contain users profiles and a ad"
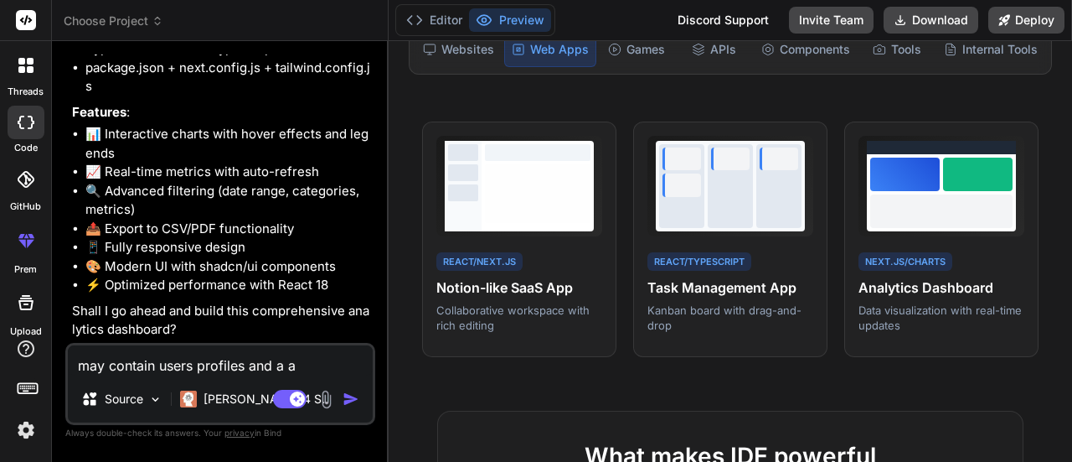
type textarea "x"
type textarea "may contain users profiles and a adm"
type textarea "x"
type textarea "may contain users profiles and a admi"
type textarea "x"
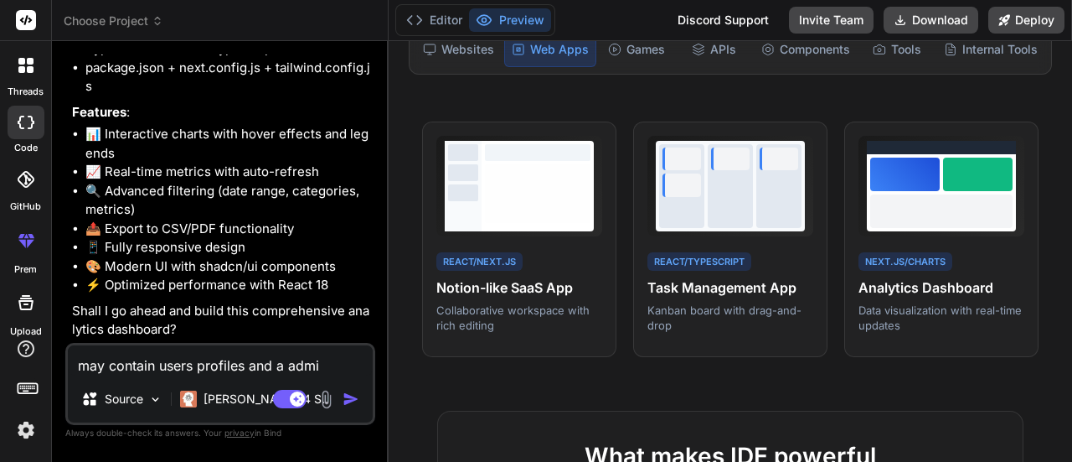
type textarea "may contain users profiles and a admin"
type textarea "x"
type textarea "may contain users profiles and a admins"
type textarea "x"
type textarea "may contain users profiles and a admin"
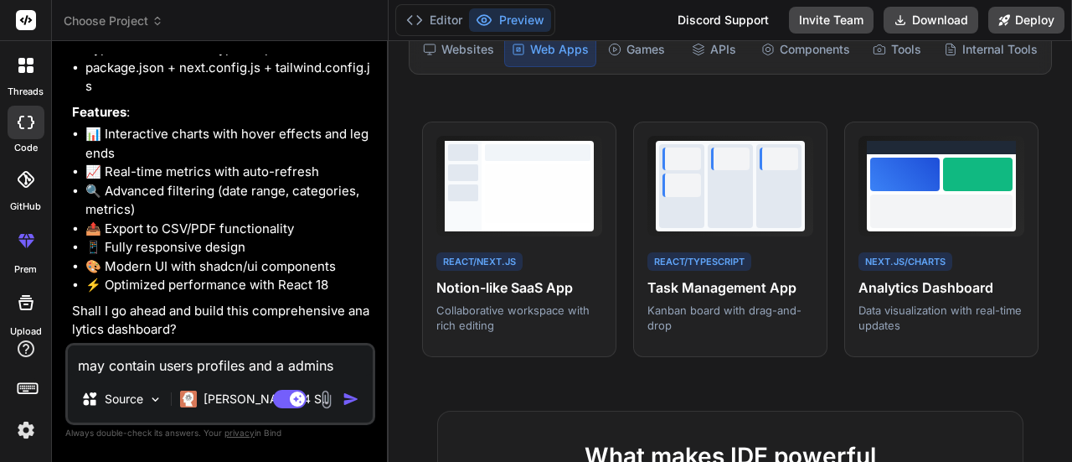
type textarea "x"
type textarea "may contain users profiles and a admin"
type textarea "x"
type textarea "may contain users profiles and a admin p"
type textarea "x"
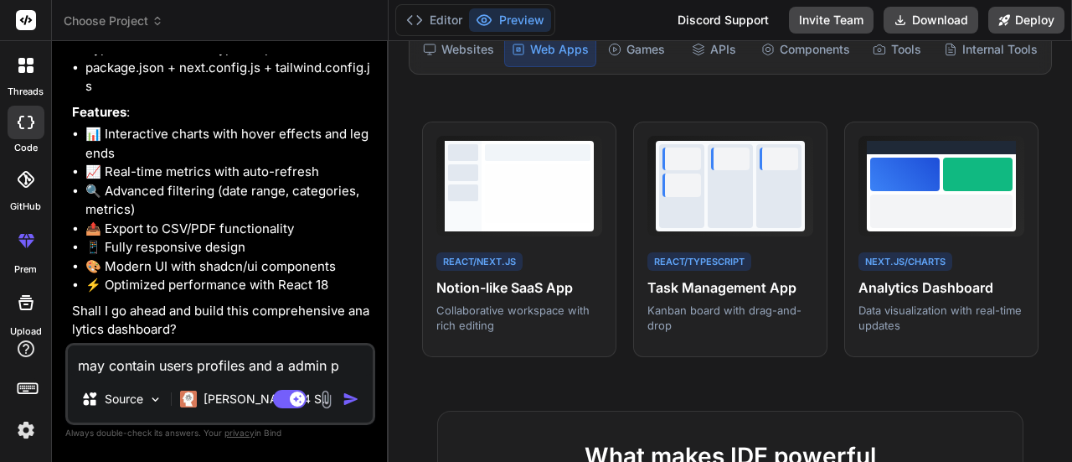
type textarea "may contain users profiles and a admin pa"
type textarea "x"
type textarea "may contain users profiles and a admin pan"
type textarea "x"
type textarea "may contain users profiles and a admin pane"
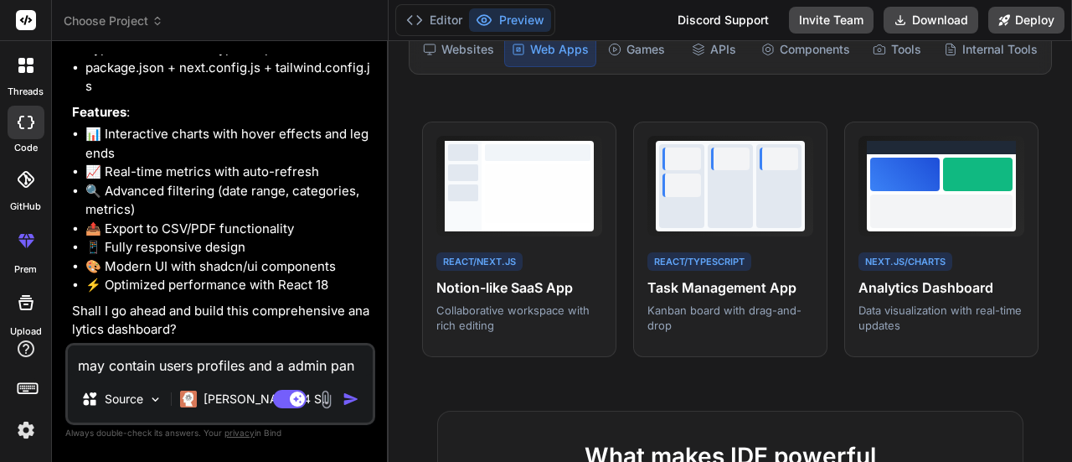
type textarea "x"
type textarea "may contain users profiles and a admin panel"
type textarea "x"
type textarea "may contain users profiles and a admin panel"
type textarea "x"
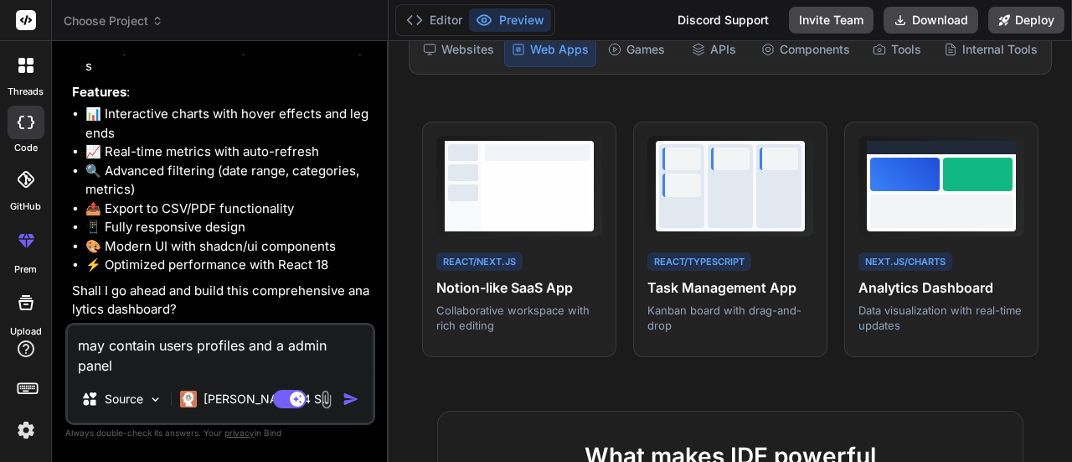
type textarea "may contain users profiles and a admin panel f"
type textarea "x"
type textarea "may contain users profiles and a admin panel fo"
type textarea "x"
type textarea "may contain users profiles and a admin panel for"
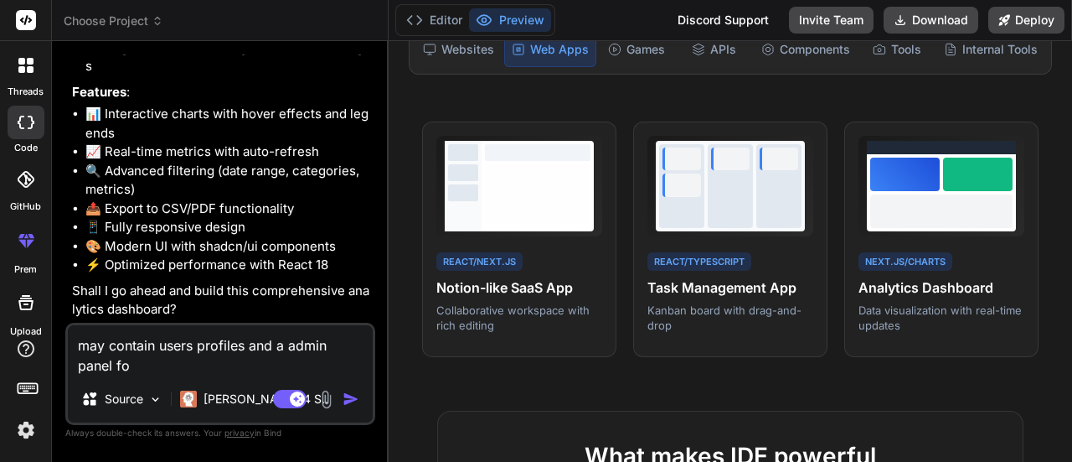
type textarea "x"
type textarea "may contain users profiles and a admin panel for"
type textarea "x"
type textarea "may contain users profiles and a admin panel for c"
type textarea "x"
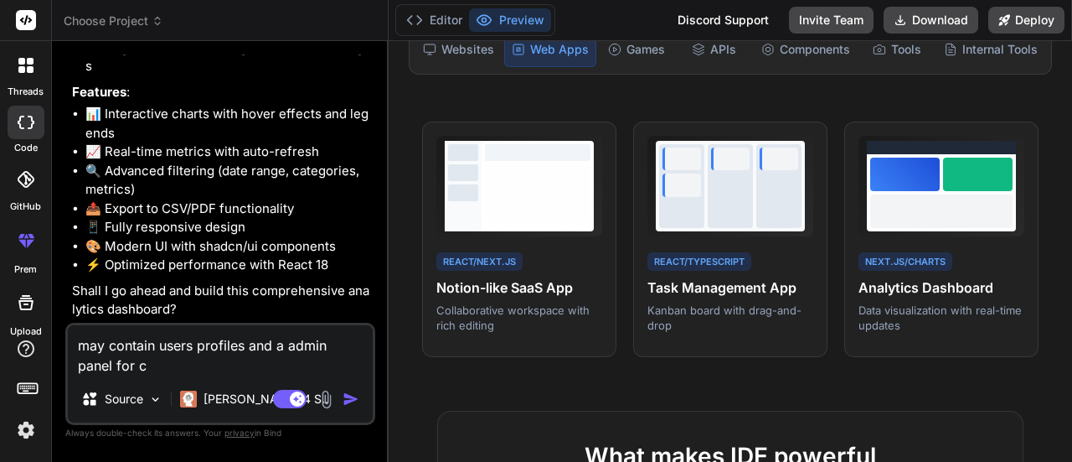
type textarea "may contain users profiles and a admin panel for cu"
type textarea "x"
type textarea "may contain users profiles and a admin panel for cur"
type textarea "x"
type textarea "may contain users profiles and a admin panel for cu"
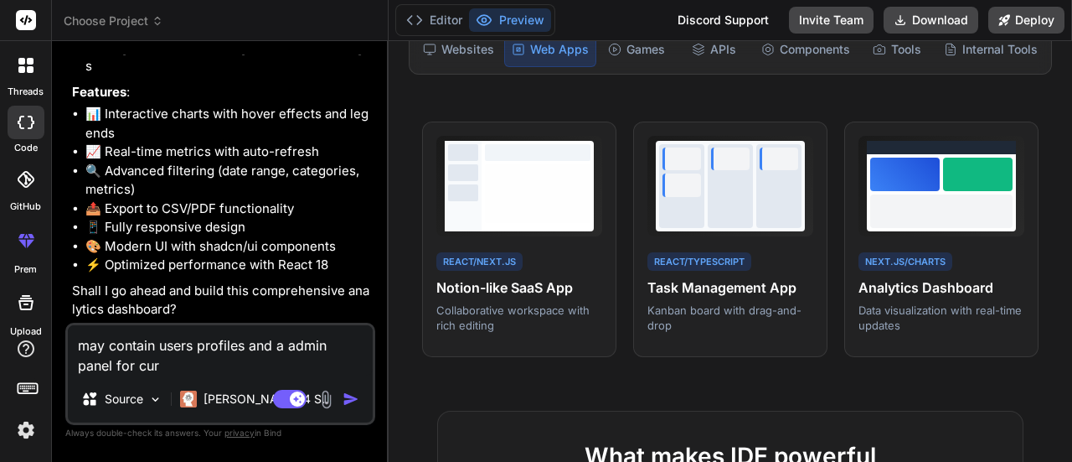
type textarea "x"
type textarea "may contain users profiles and a admin panel for c"
type textarea "x"
type textarea "may contain users profiles and a admin panel for cr"
type textarea "x"
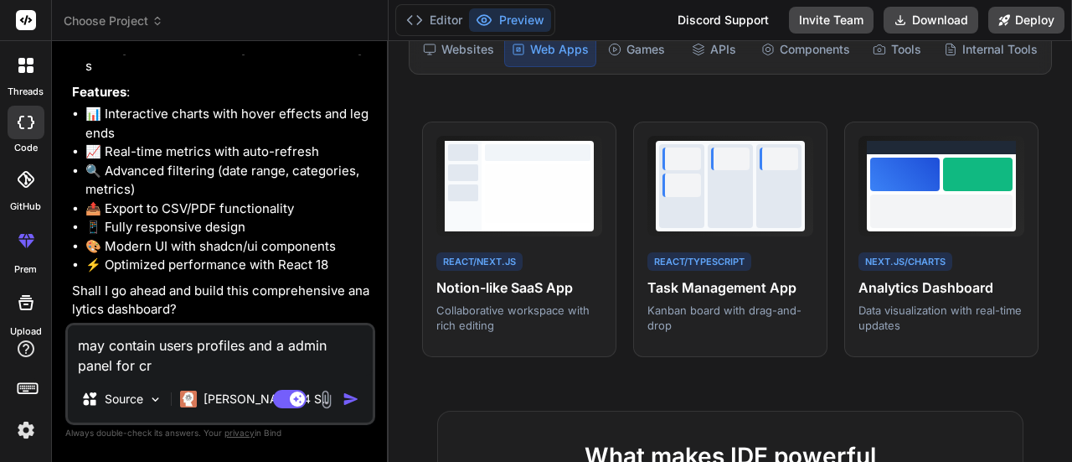
type textarea "may contain users profiles and a admin panel for crd"
type textarea "x"
type textarea "may contain users profiles and a admin panel for crdi"
type textarea "x"
type textarea "may contain users profiles and a admin panel for crdis"
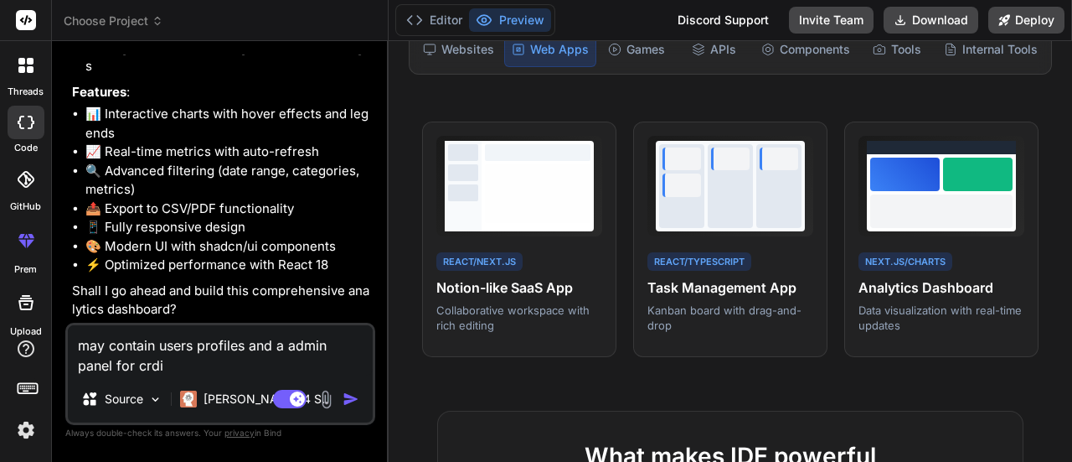
type textarea "x"
type textarea "may contain users profiles and a admin panel for crdi"
type textarea "x"
type textarea "may contain users profiles and a admin panel for crd"
type textarea "x"
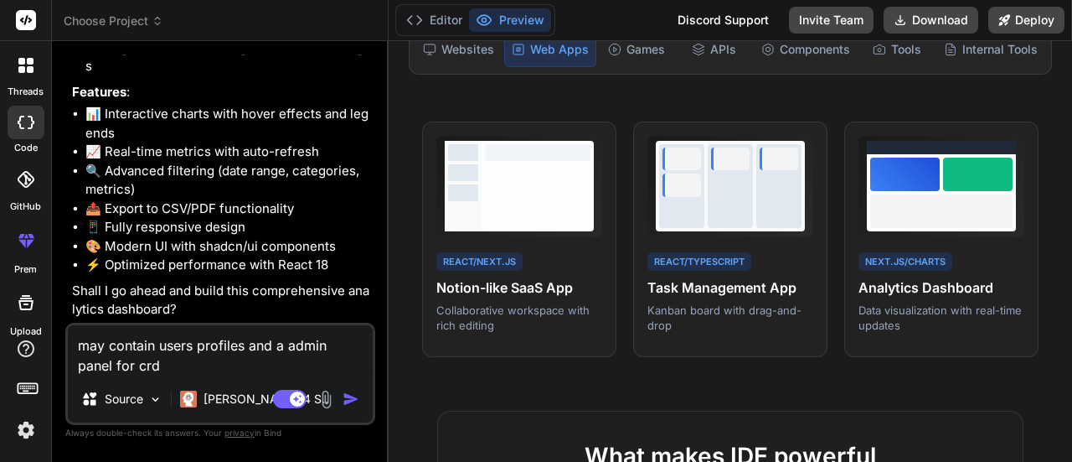
type textarea "may contain users profiles and a admin panel for cr"
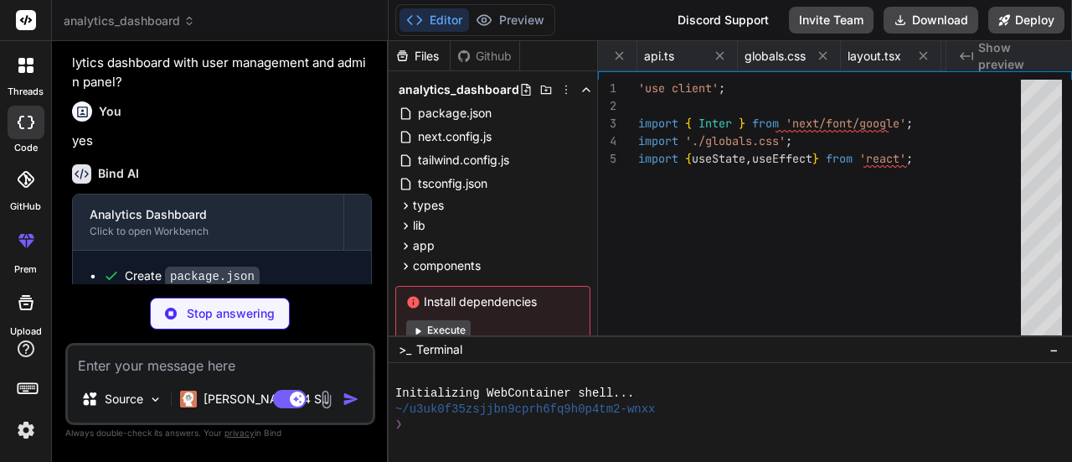
scroll to position [0, 2450]
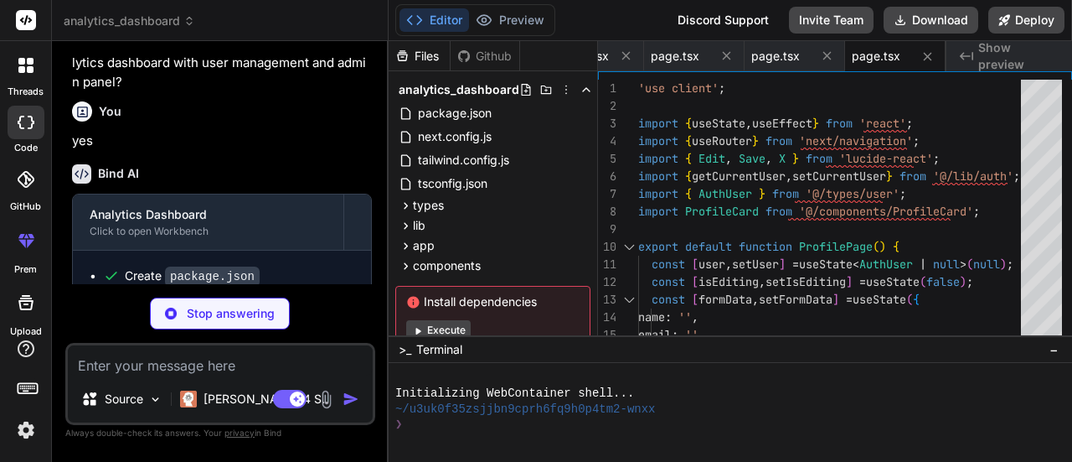
click at [426, 326] on button "Execute" at bounding box center [438, 330] width 65 height 20
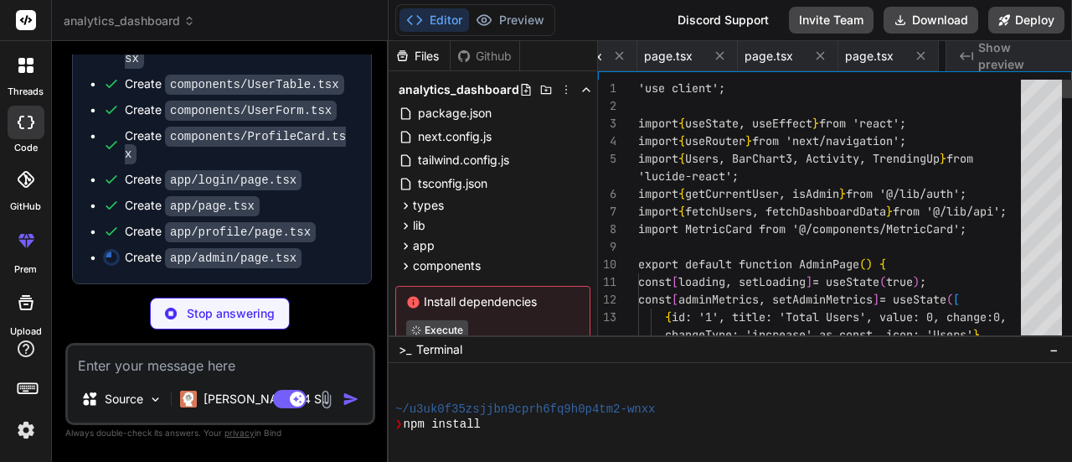
scroll to position [0, 2550]
